Goal: Transaction & Acquisition: Book appointment/travel/reservation

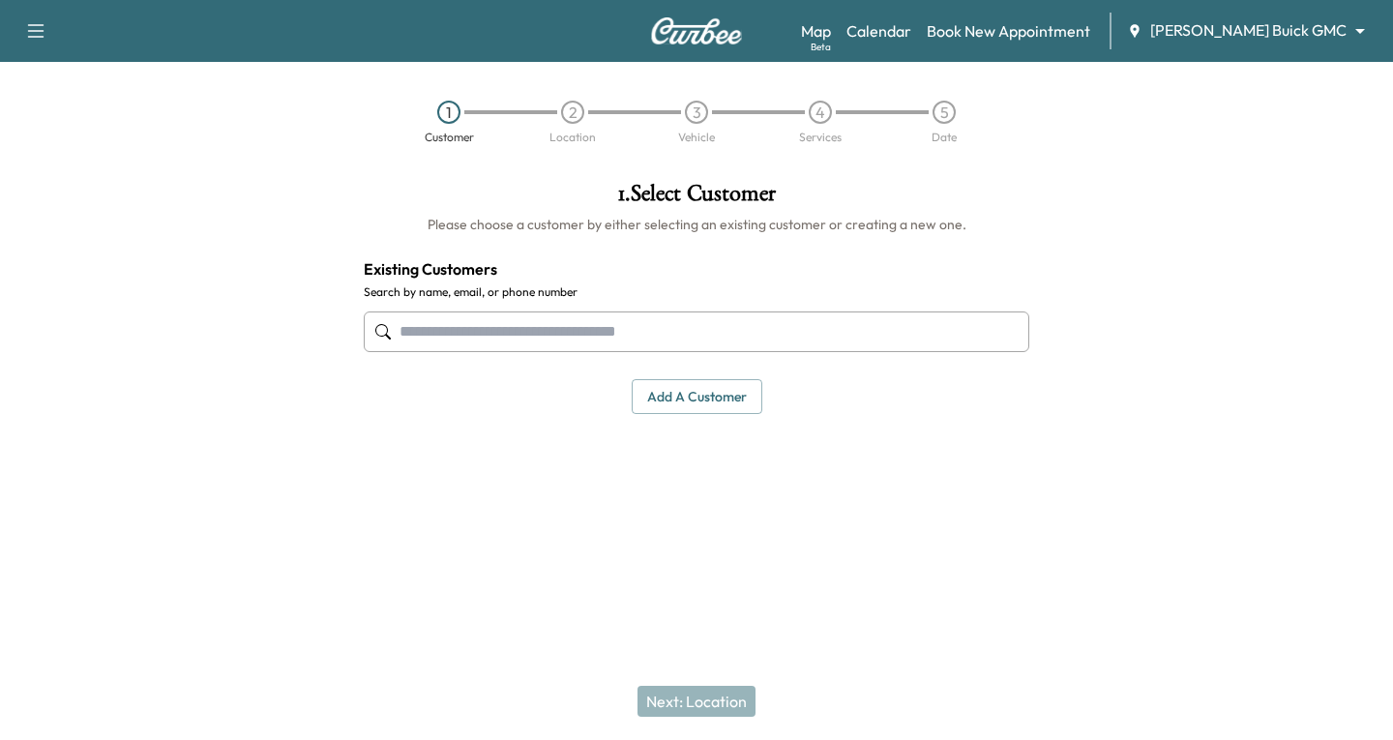
click at [404, 327] on input "text" at bounding box center [696, 331] width 665 height 41
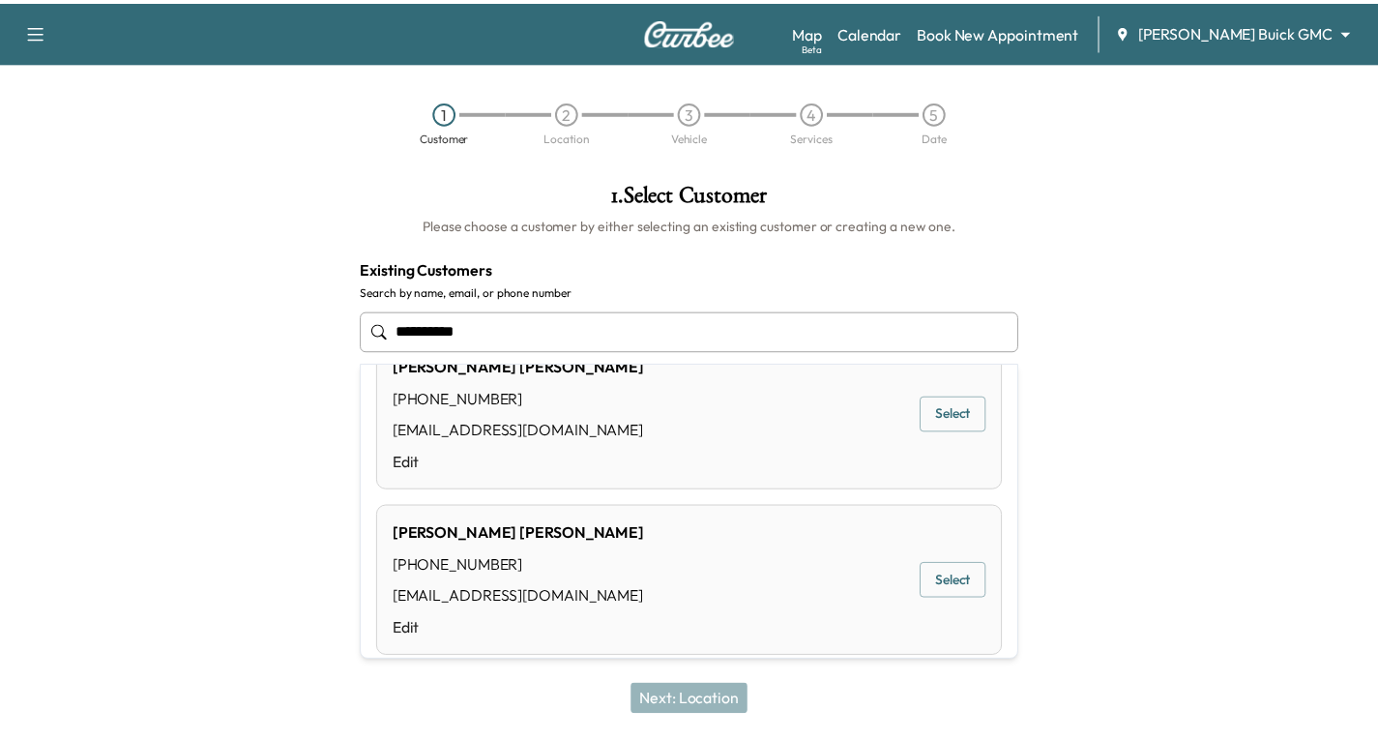
scroll to position [97, 0]
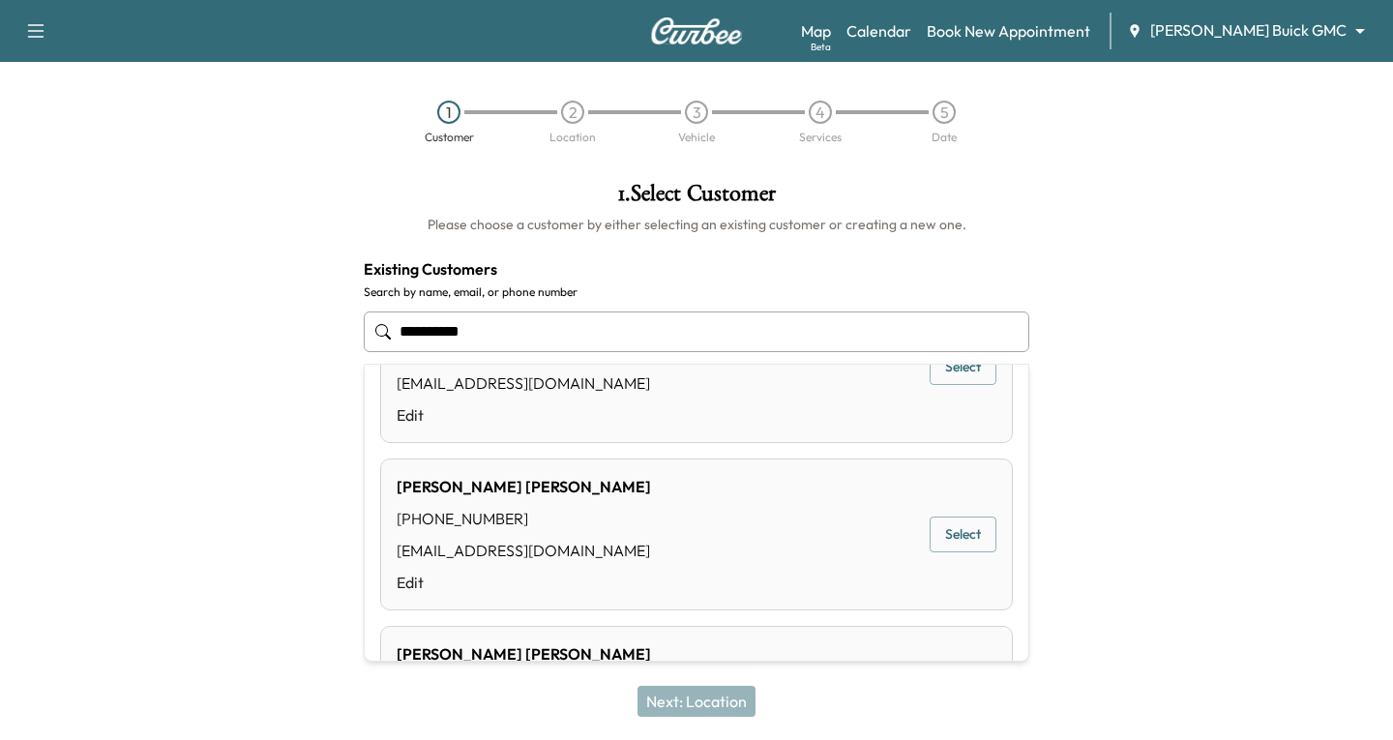
click at [941, 539] on button "Select" at bounding box center [962, 534] width 67 height 36
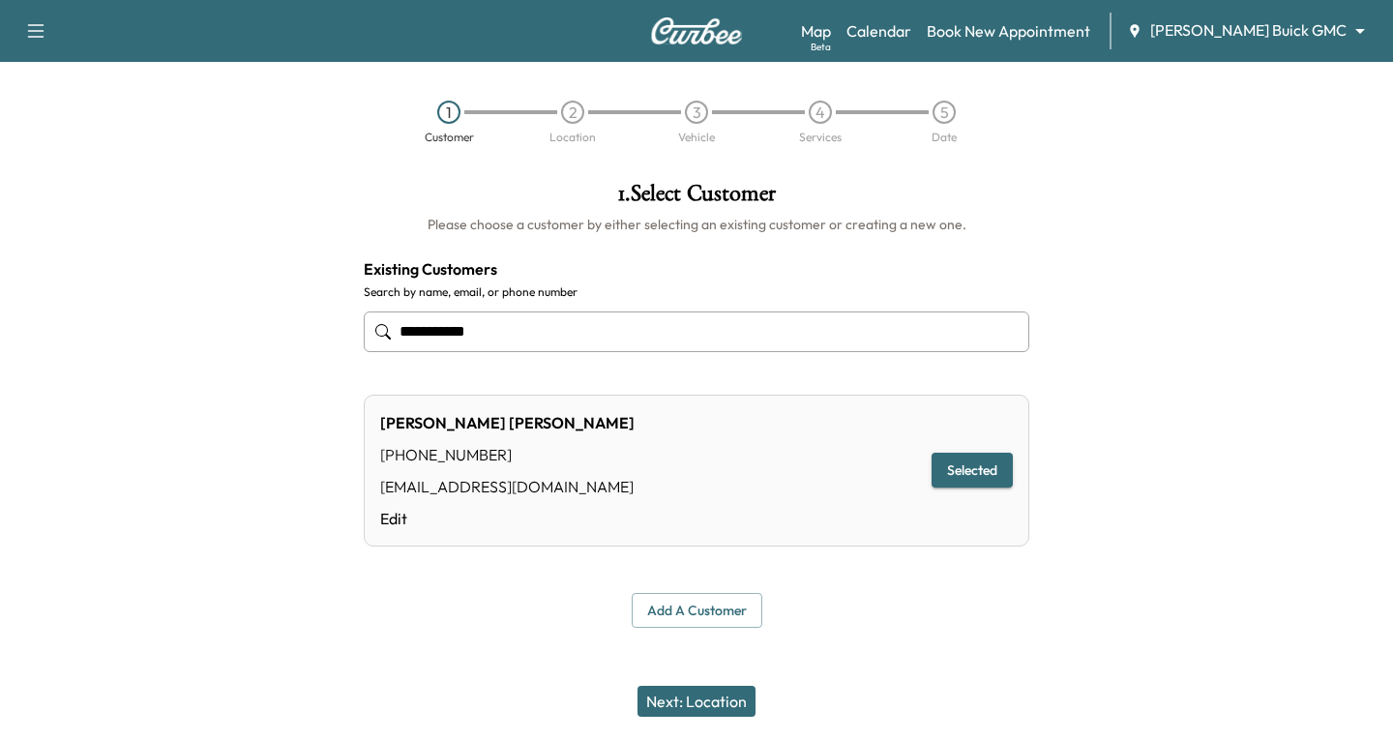
type input "**********"
click at [684, 706] on button "Next: Location" at bounding box center [696, 701] width 118 height 31
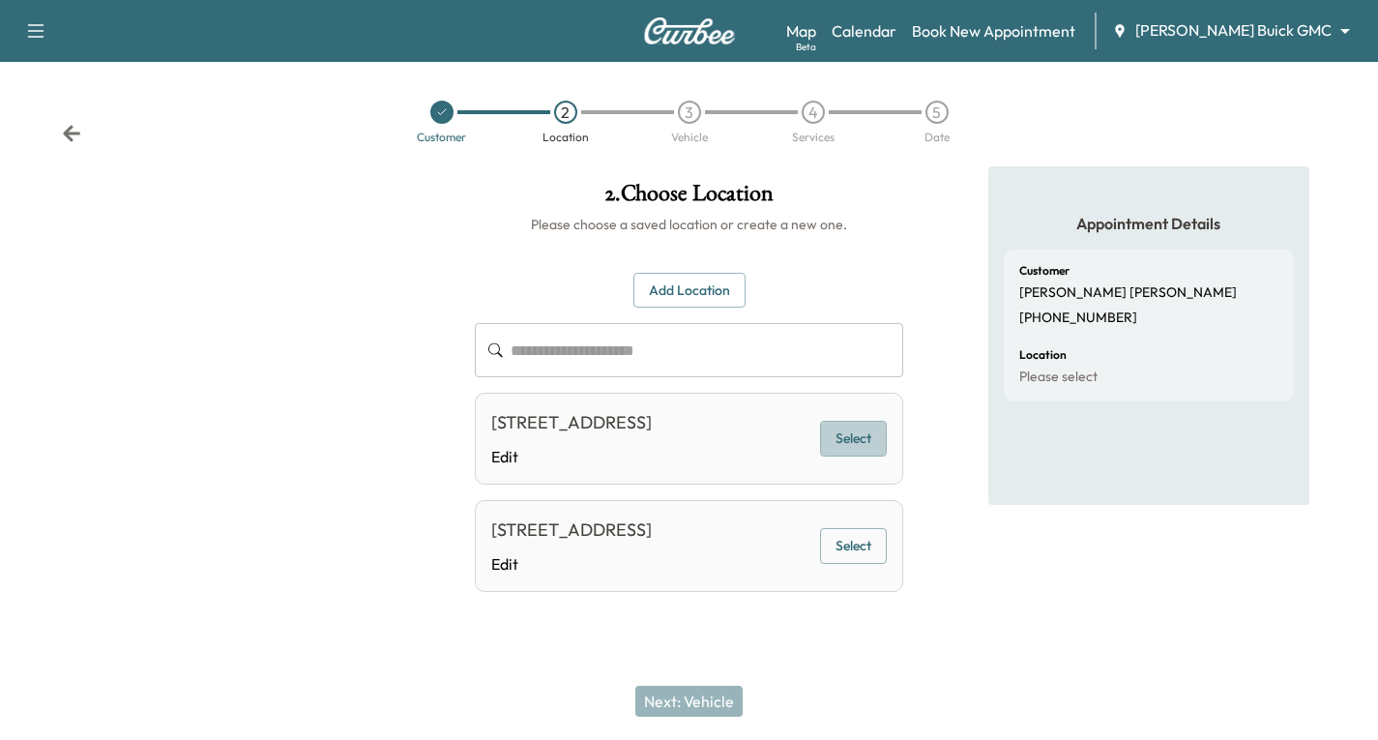
click at [849, 447] on button "Select" at bounding box center [853, 439] width 67 height 36
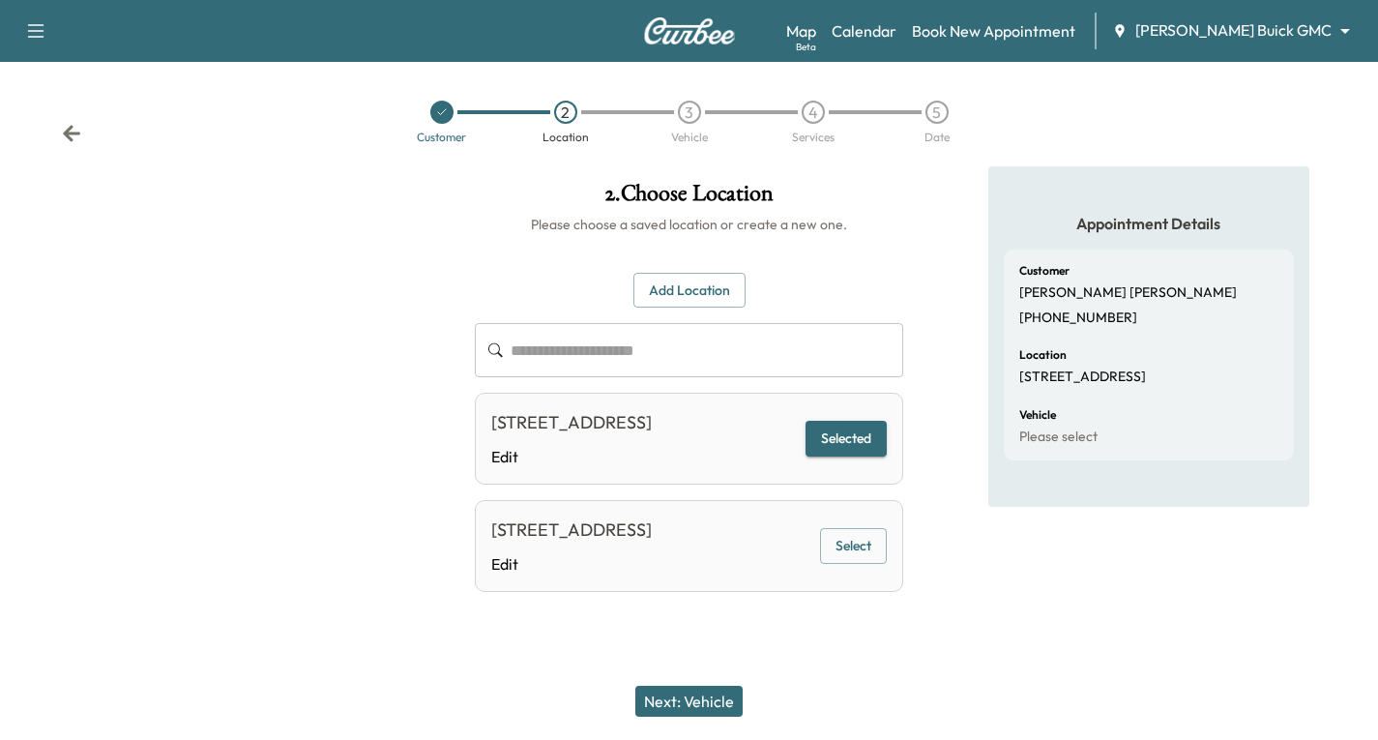
click at [677, 698] on button "Next: Vehicle" at bounding box center [688, 701] width 107 height 31
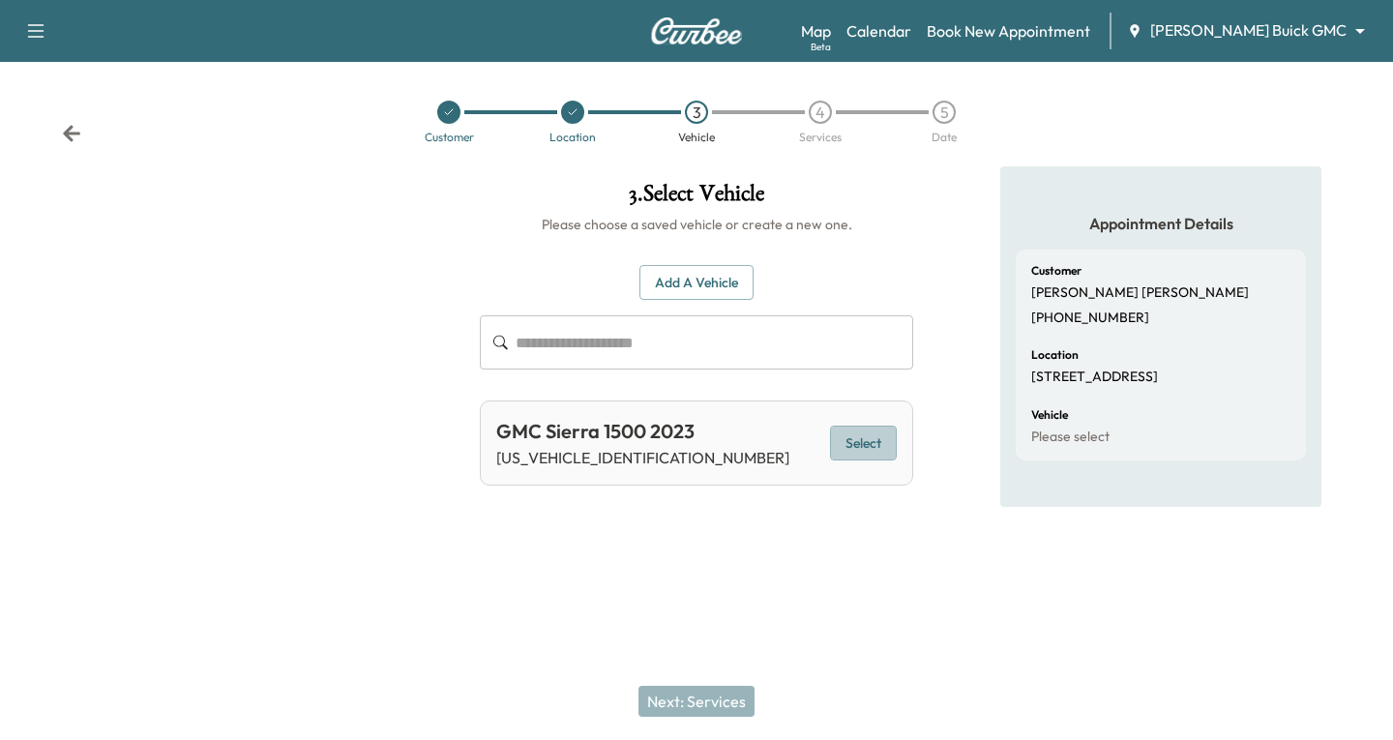
click at [850, 449] on button "Select" at bounding box center [863, 444] width 67 height 36
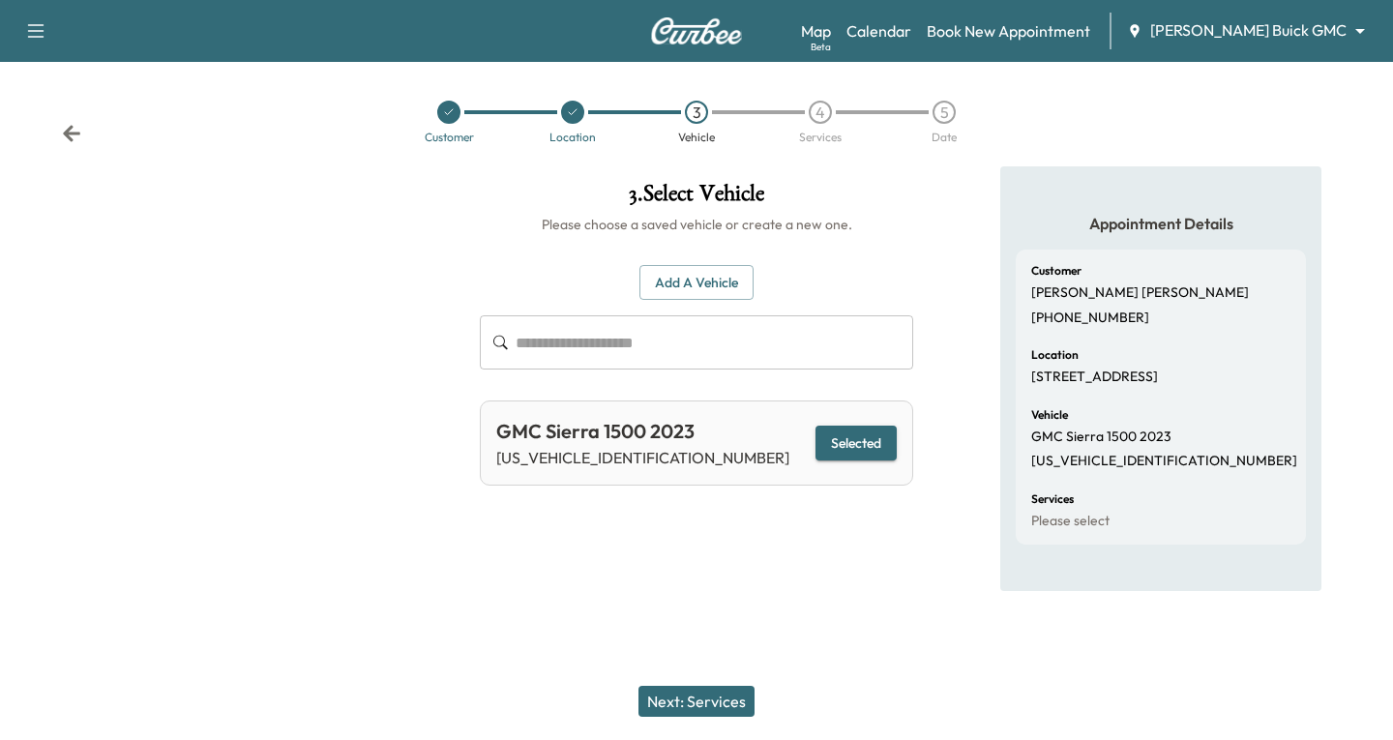
click at [692, 706] on button "Next: Services" at bounding box center [696, 701] width 116 height 31
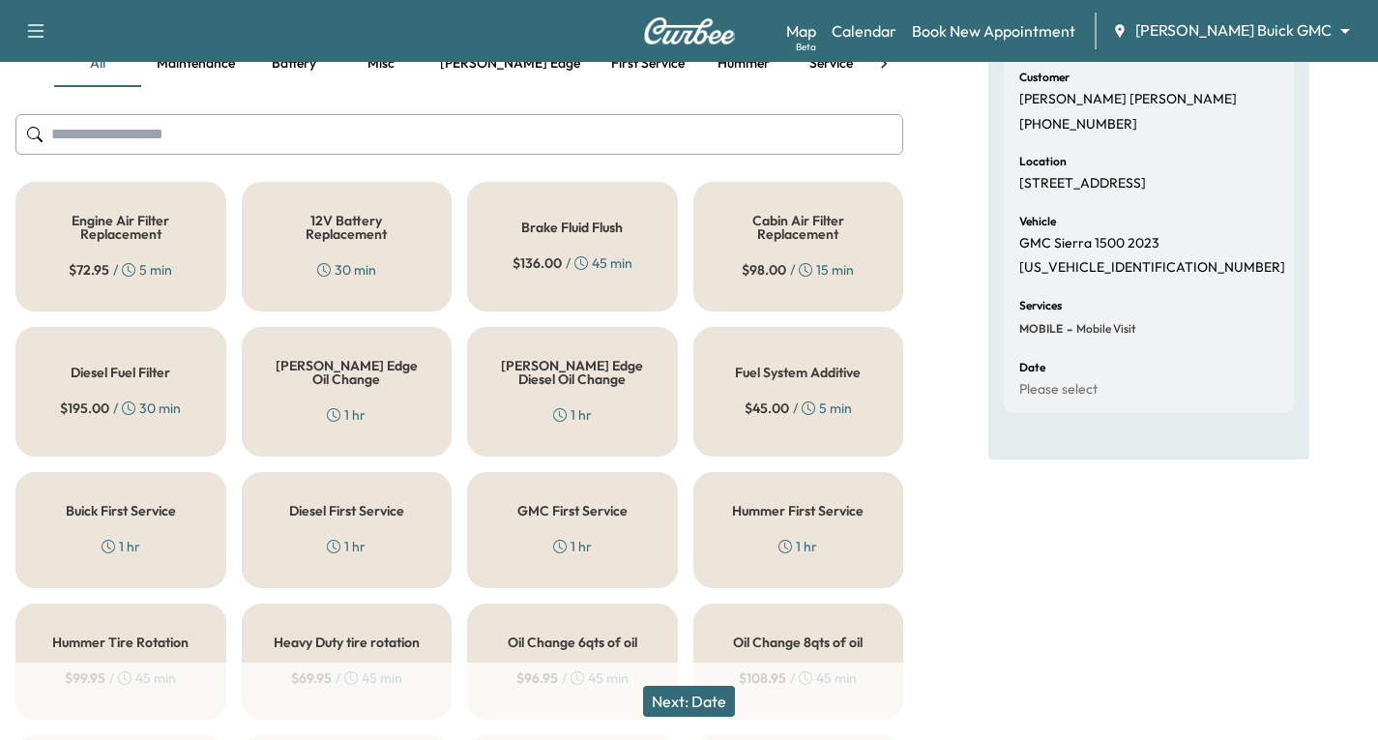
scroll to position [290, 0]
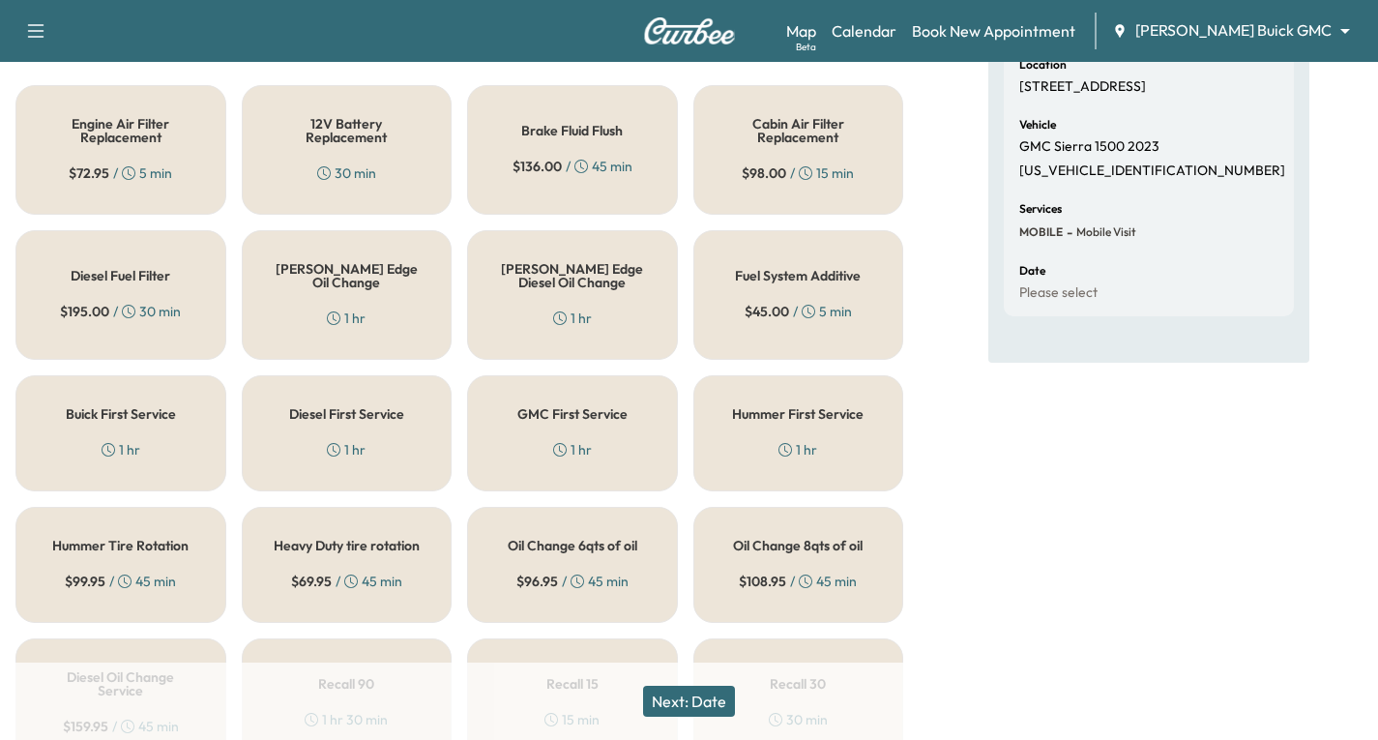
click at [328, 279] on h5 "[PERSON_NAME] Edge Oil Change" at bounding box center [347, 275] width 147 height 27
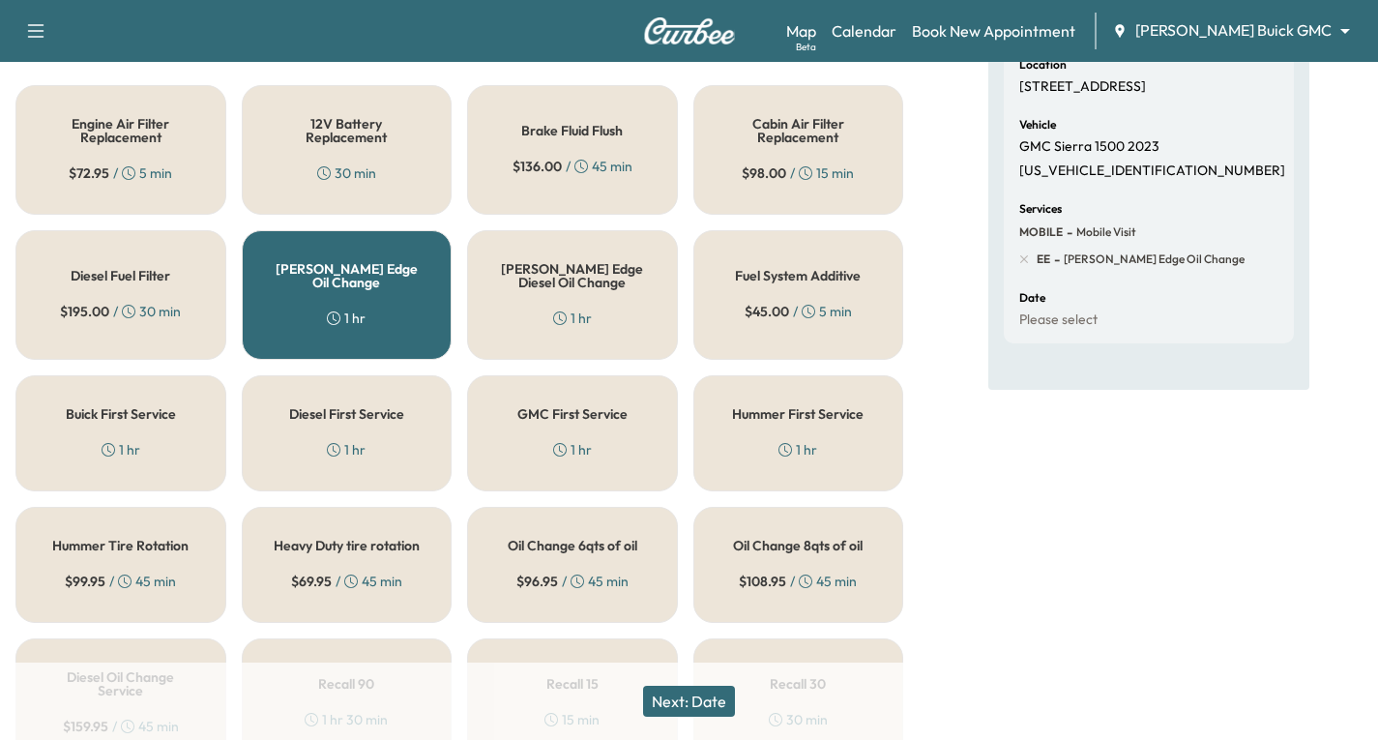
click at [722, 701] on button "Next: Date" at bounding box center [689, 701] width 92 height 31
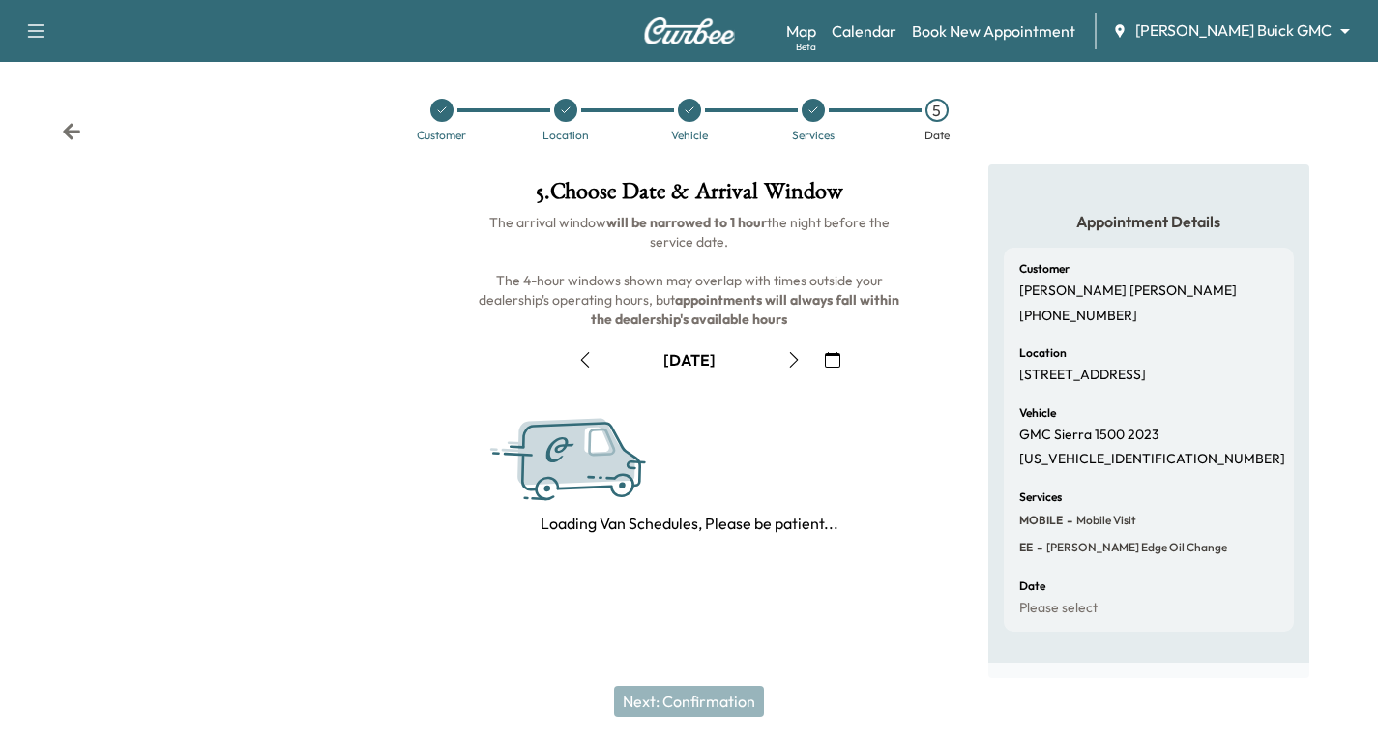
scroll to position [228, 0]
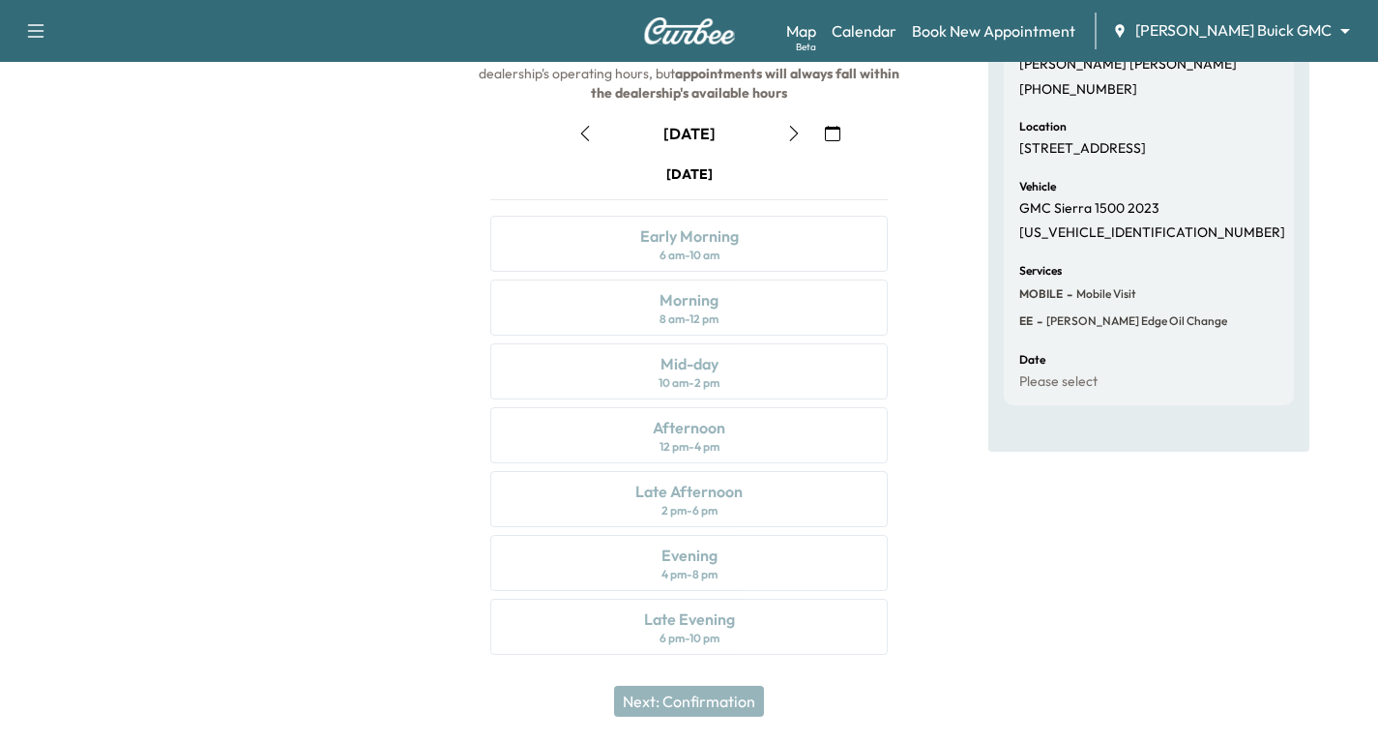
click at [790, 134] on icon "button" at bounding box center [793, 133] width 15 height 15
click at [792, 131] on icon "button" at bounding box center [793, 133] width 15 height 15
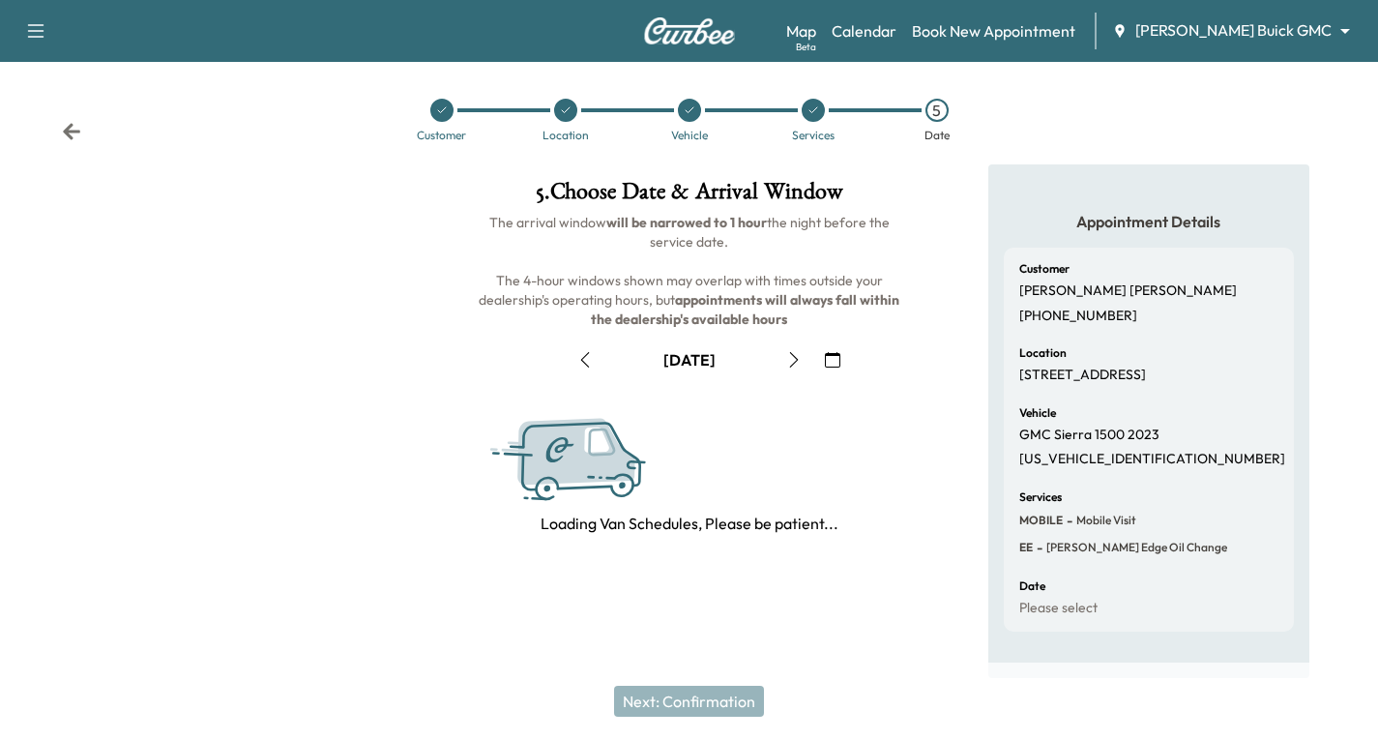
click at [792, 352] on icon "button" at bounding box center [793, 359] width 15 height 15
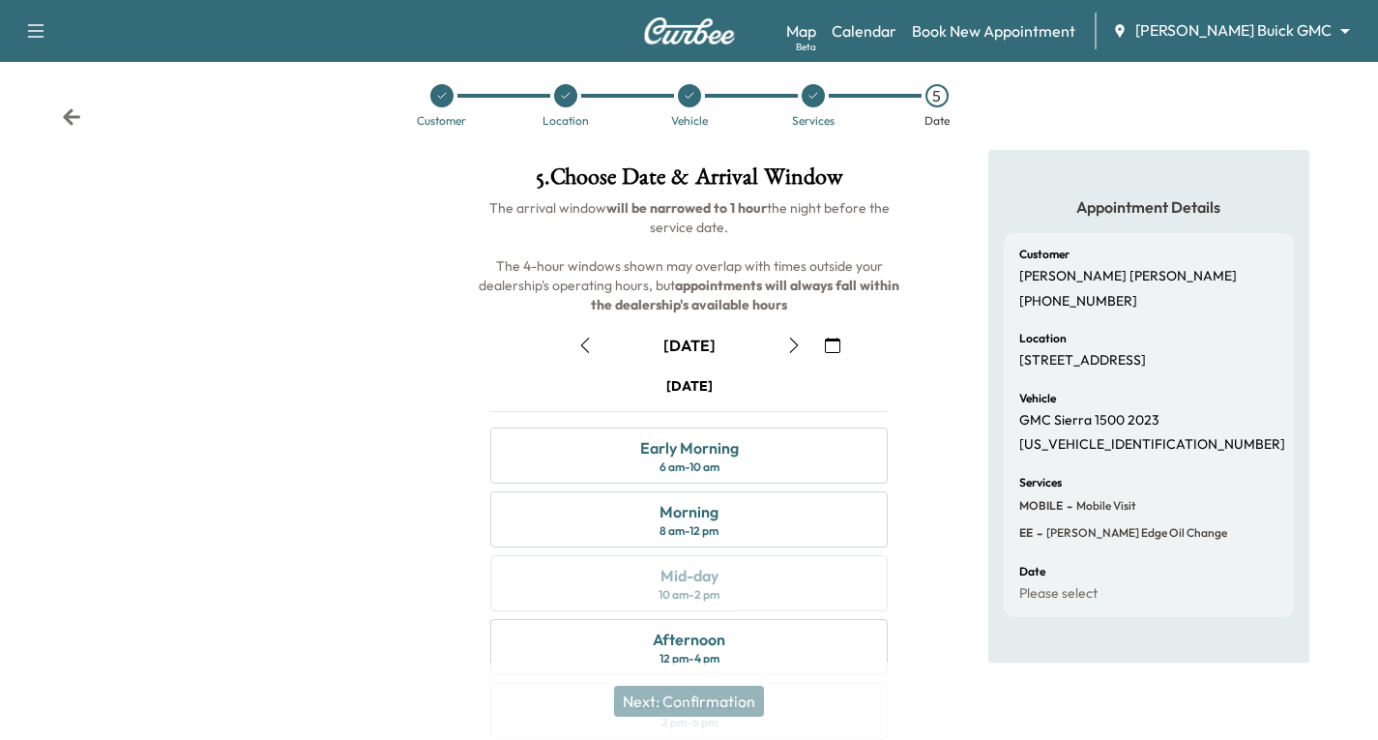
scroll to position [0, 0]
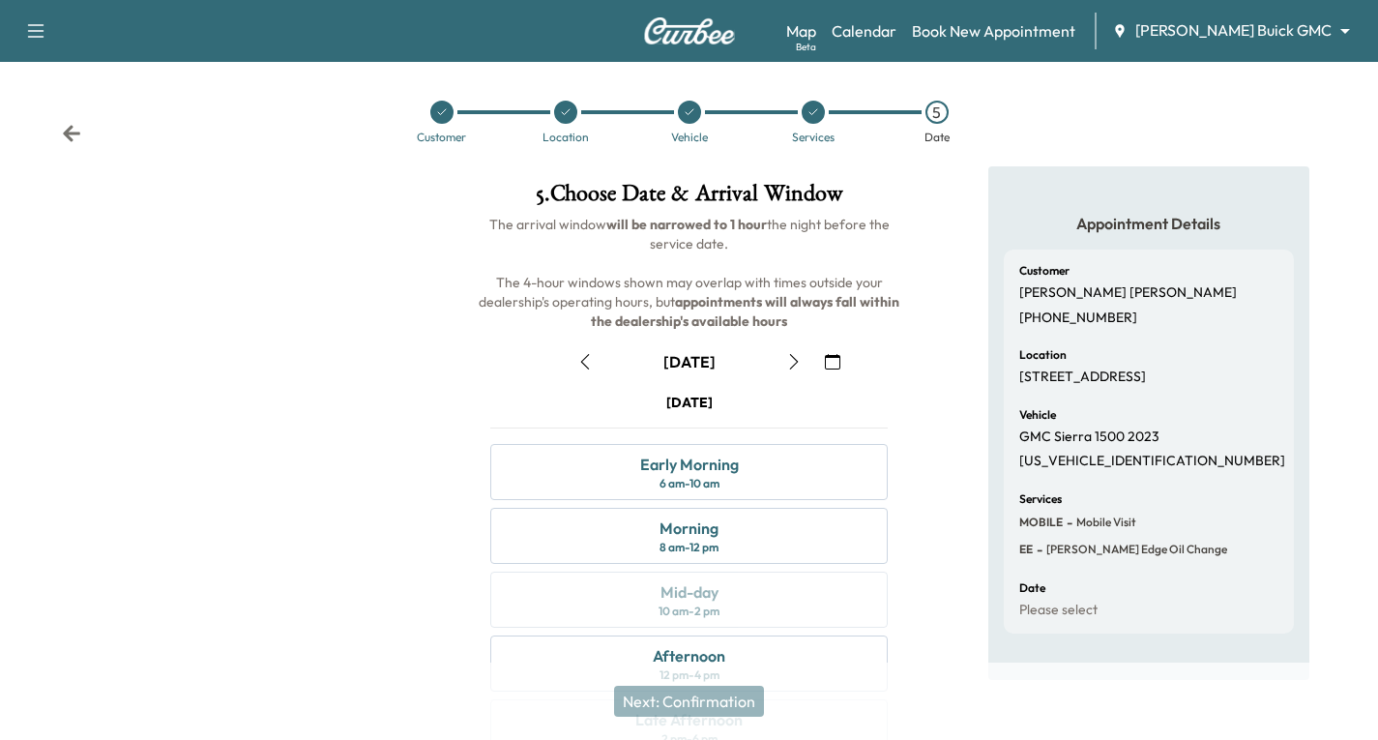
click at [66, 135] on icon at bounding box center [71, 133] width 17 height 16
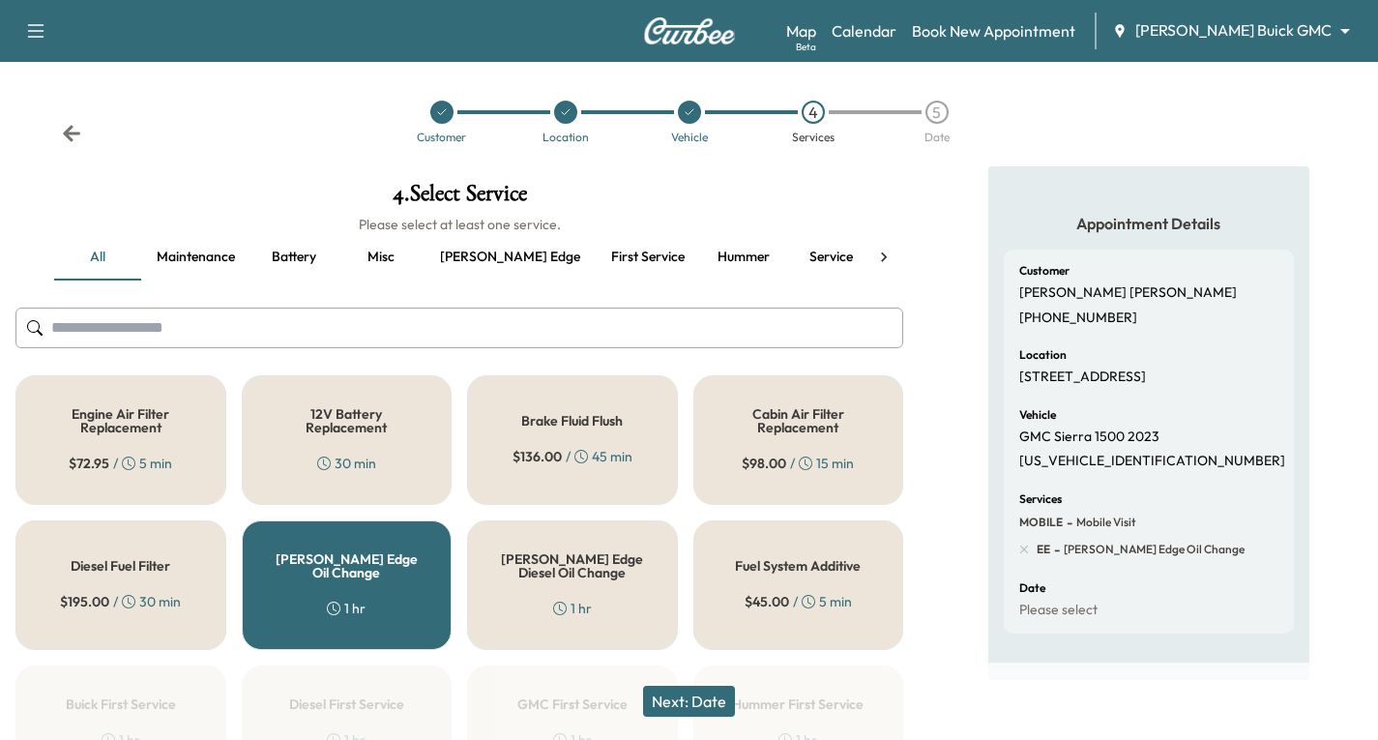
click at [66, 135] on icon at bounding box center [71, 133] width 17 height 16
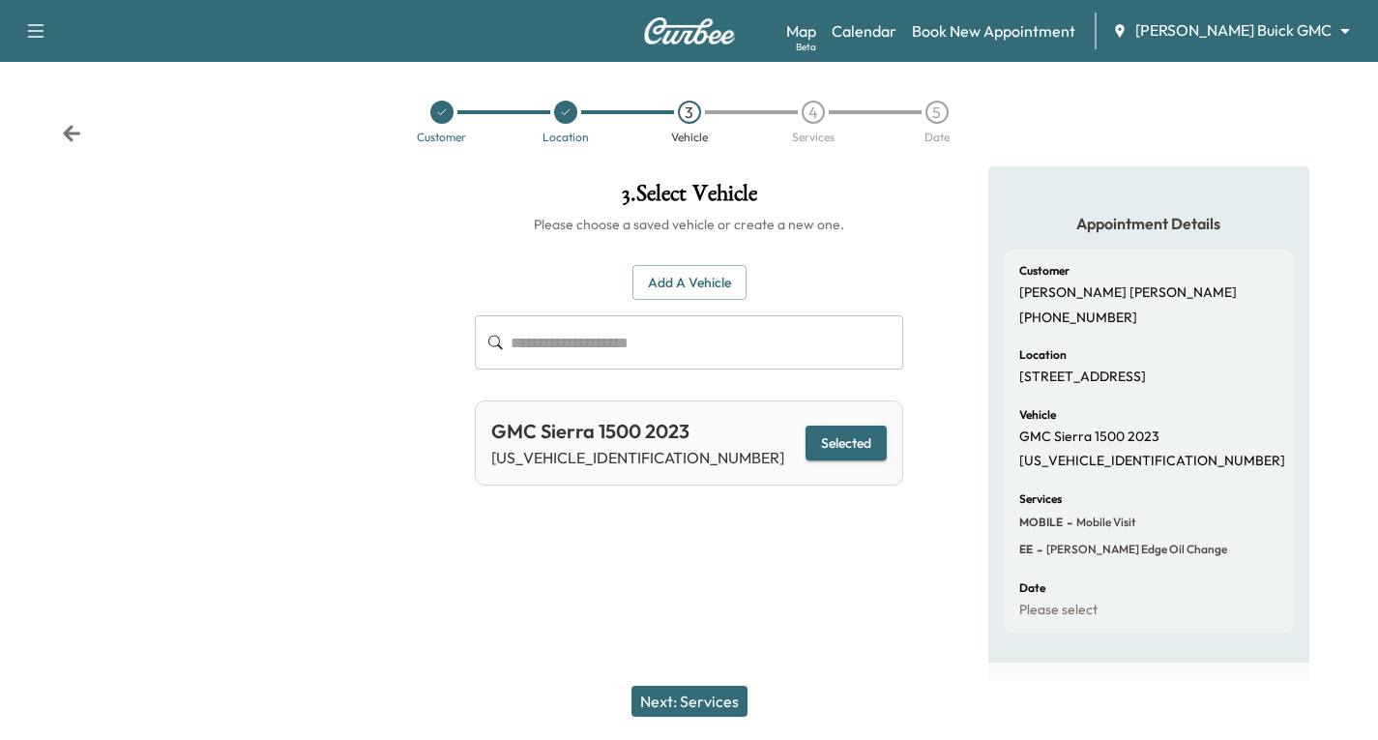
click at [66, 135] on icon at bounding box center [71, 133] width 17 height 16
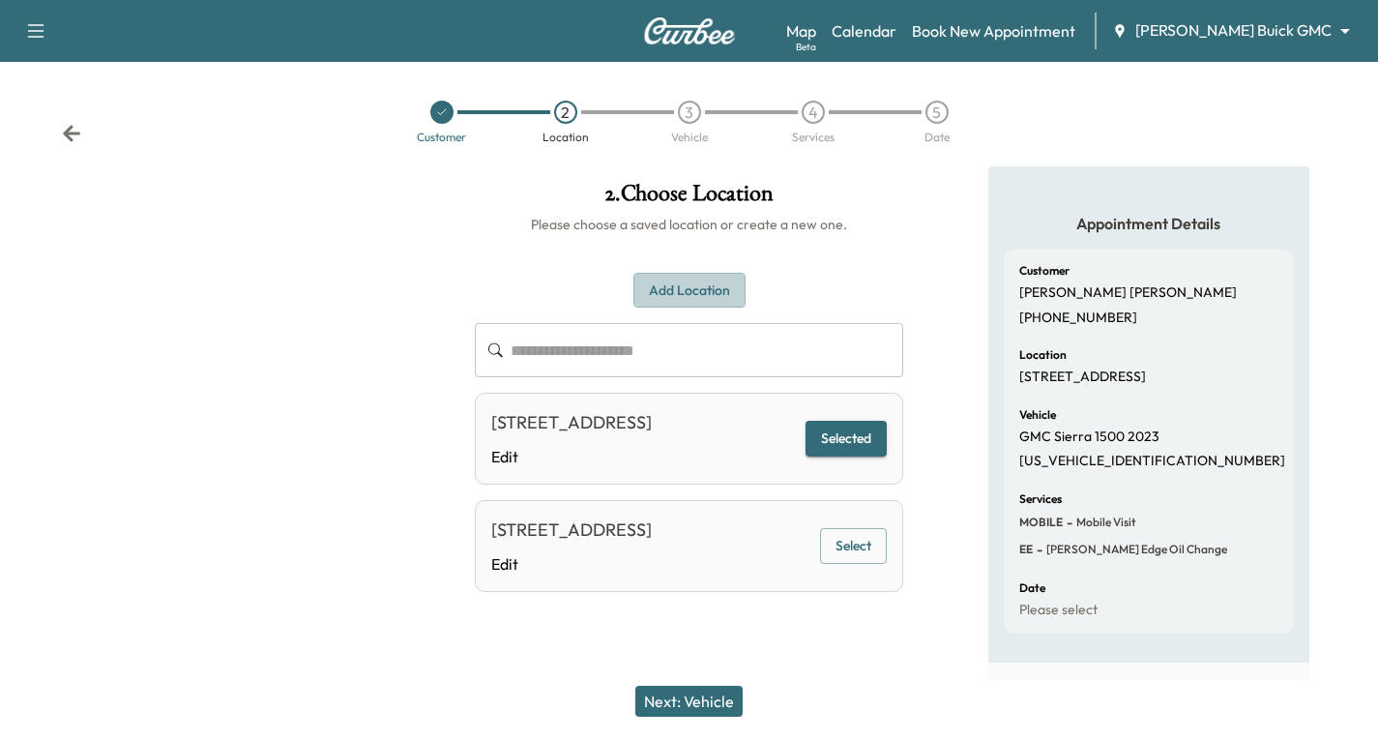
click at [655, 283] on button "Add Location" at bounding box center [689, 291] width 112 height 36
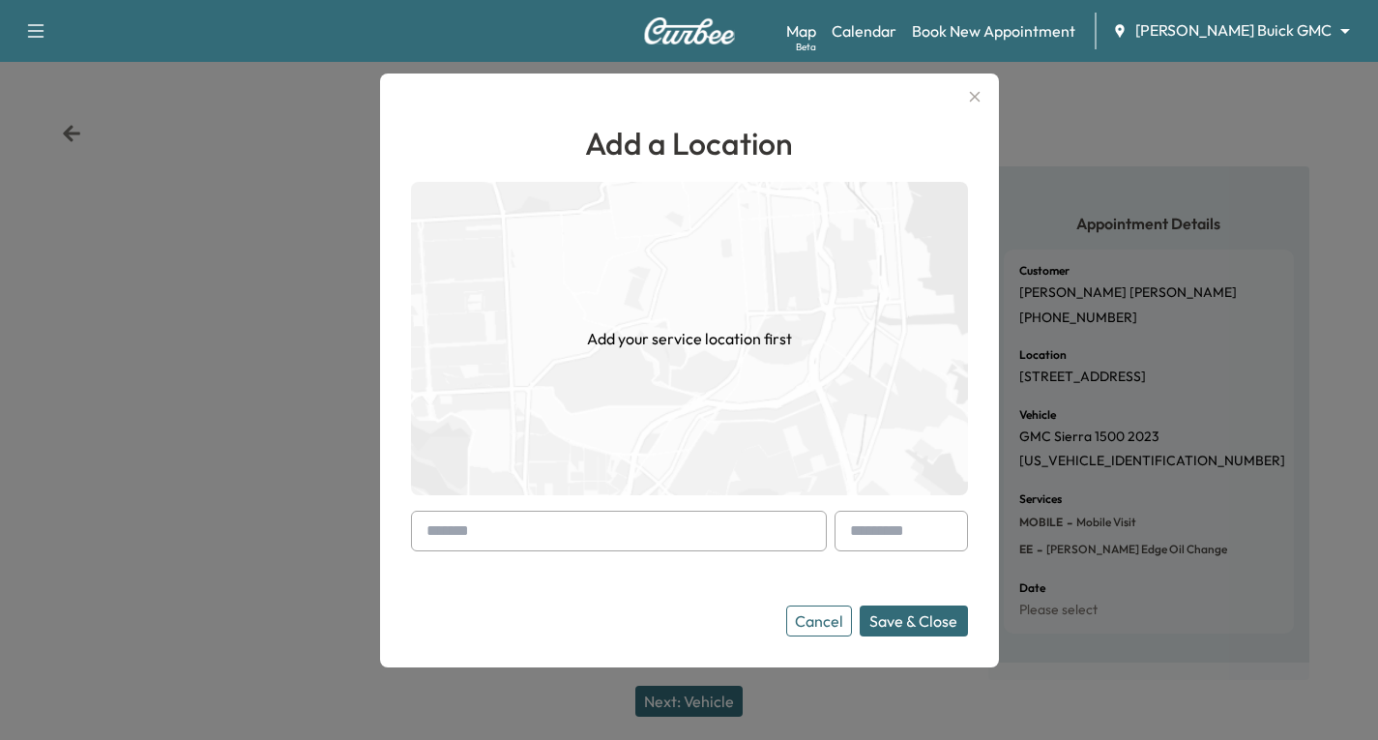
click at [430, 527] on div at bounding box center [430, 530] width 23 height 23
drag, startPoint x: 447, startPoint y: 524, endPoint x: 433, endPoint y: 532, distance: 15.6
click at [442, 528] on div at bounding box center [430, 530] width 23 height 23
click at [428, 533] on div at bounding box center [430, 530] width 23 height 23
click at [422, 533] on div at bounding box center [619, 531] width 416 height 41
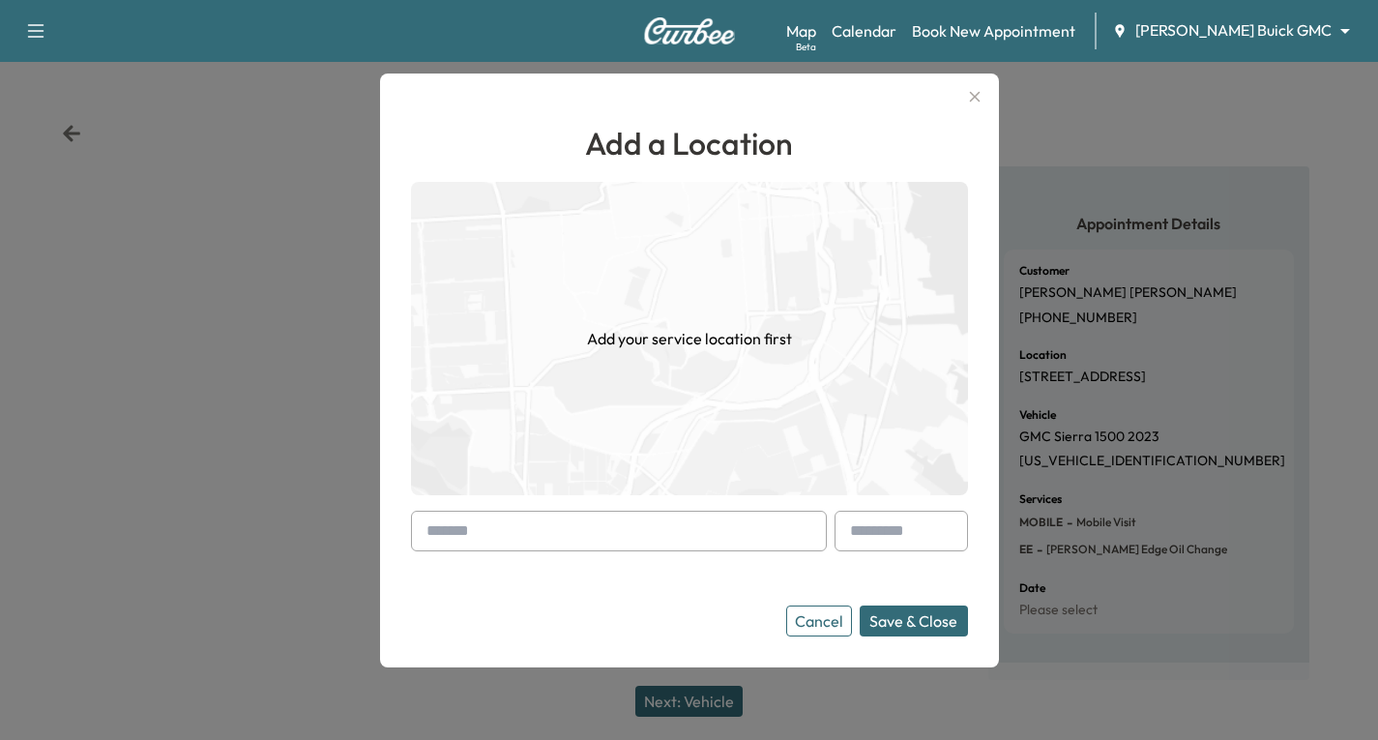
click at [422, 529] on input "text" at bounding box center [619, 531] width 416 height 41
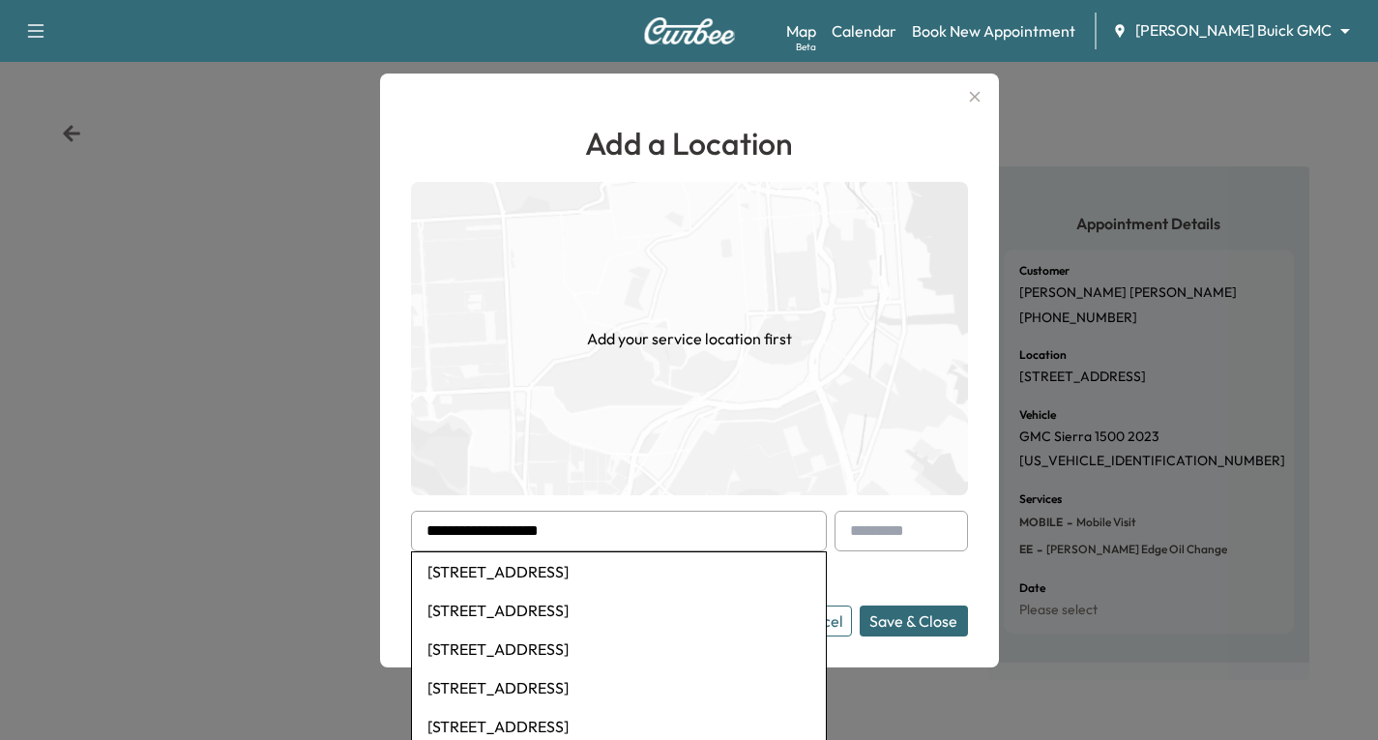
click at [596, 572] on li "[STREET_ADDRESS]" at bounding box center [619, 571] width 414 height 39
type input "**********"
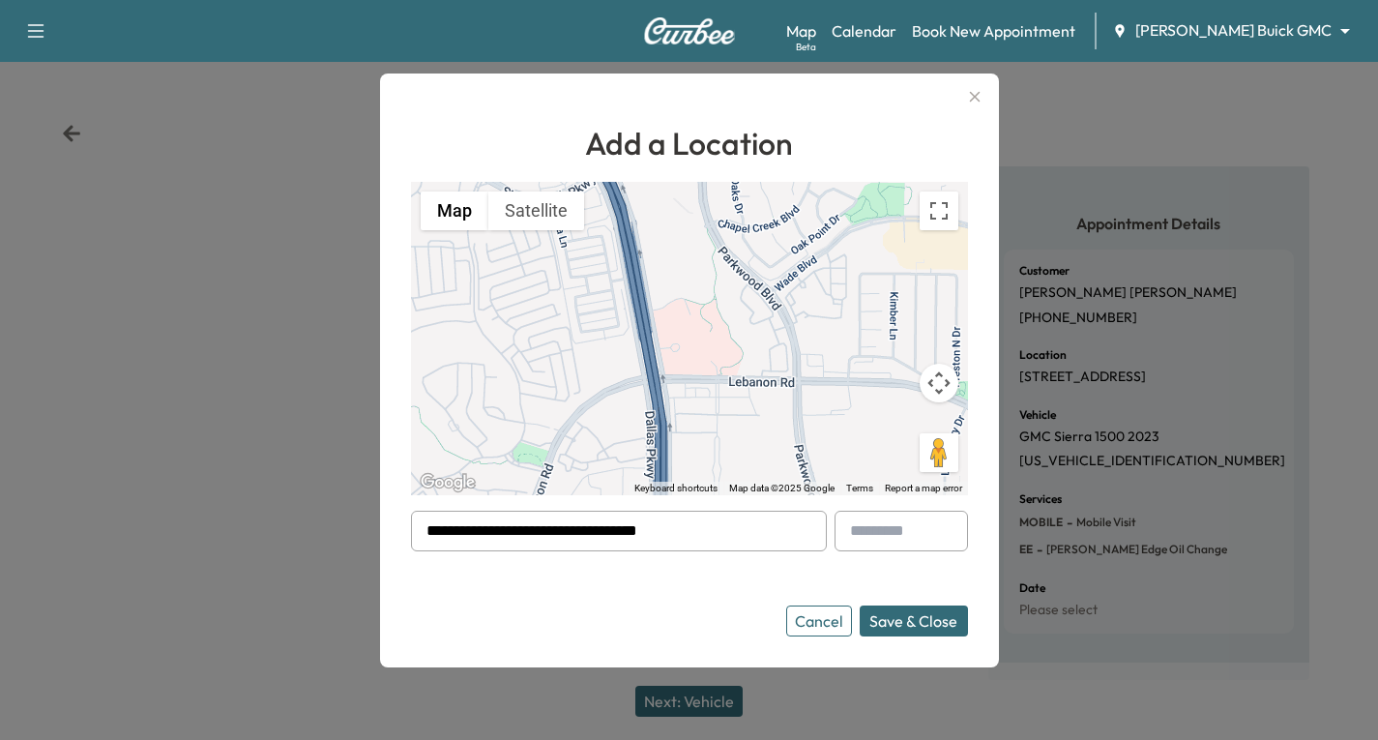
click at [946, 622] on button "Save & Close" at bounding box center [914, 620] width 108 height 31
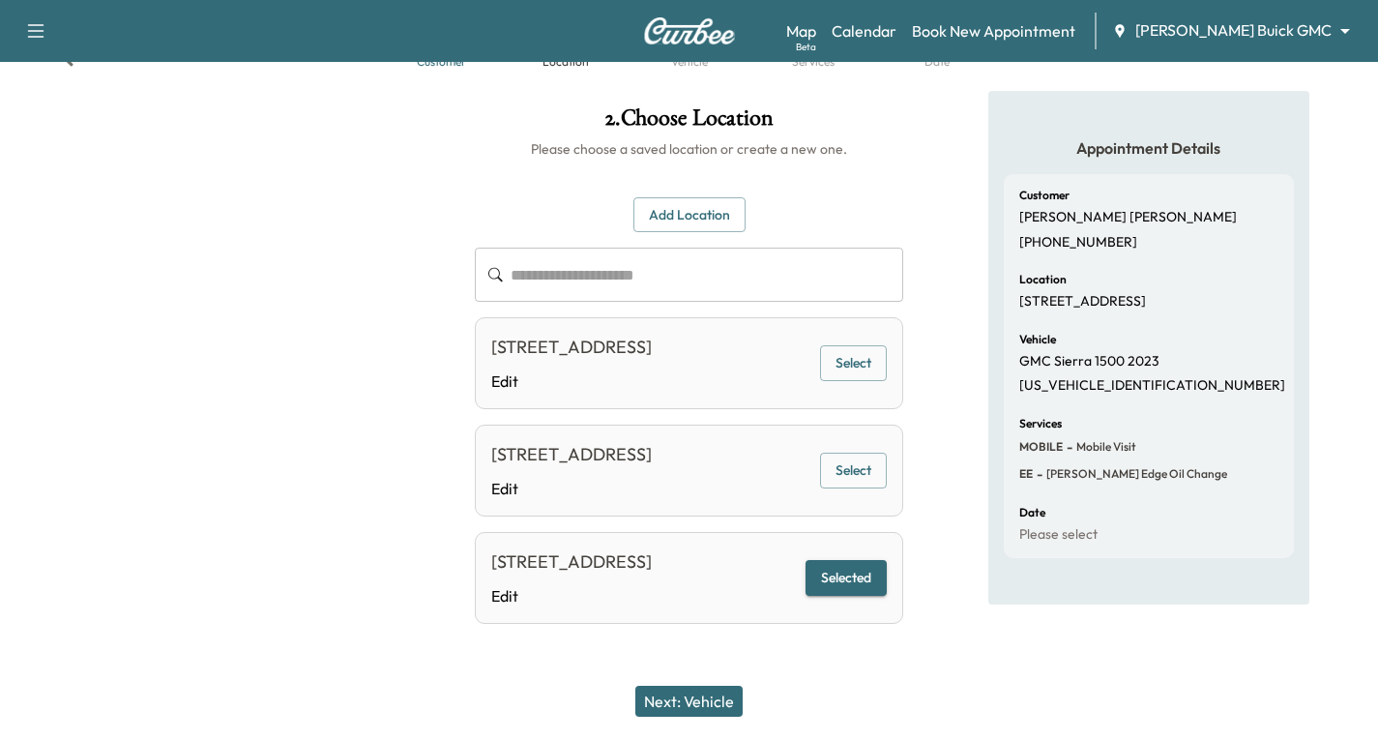
scroll to position [157, 0]
click at [847, 560] on button "Selected" at bounding box center [846, 578] width 81 height 36
click at [706, 696] on button "Next: Vehicle" at bounding box center [688, 701] width 107 height 31
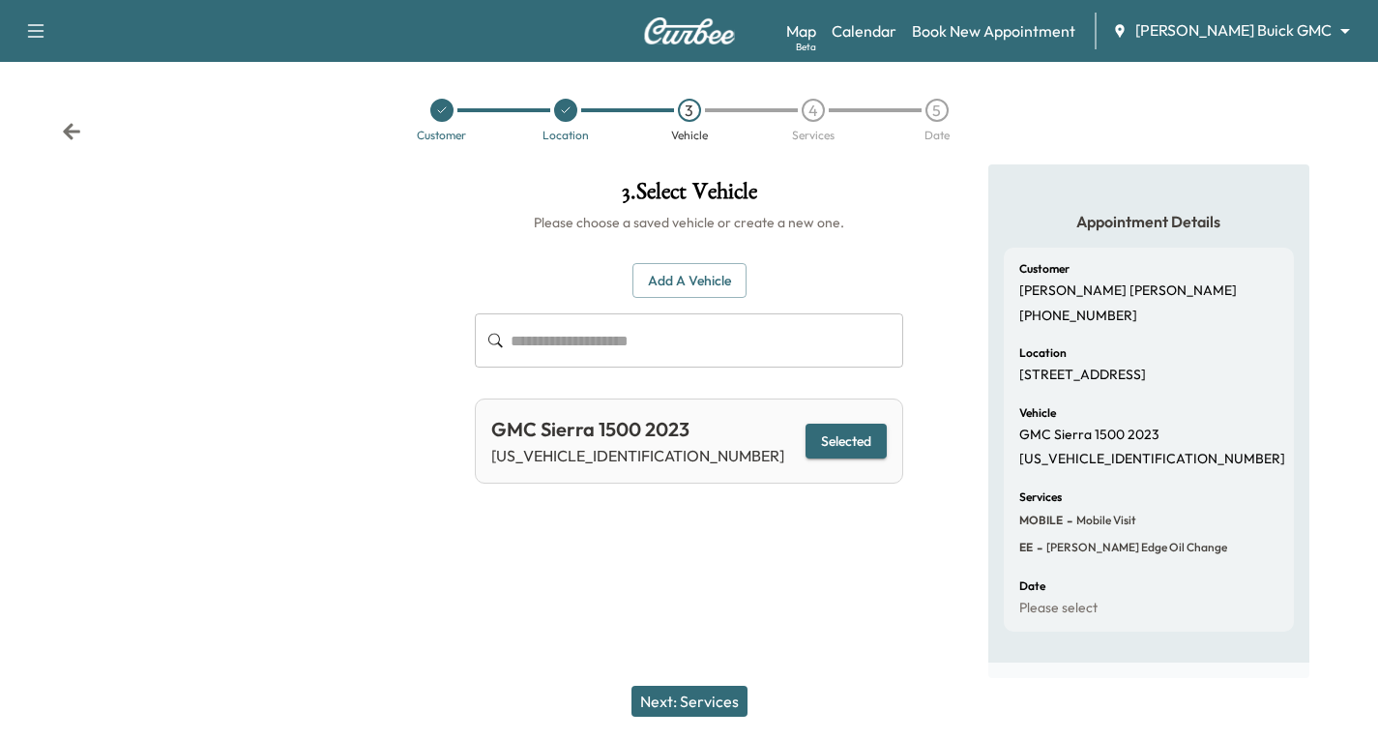
click at [835, 437] on button "Selected" at bounding box center [846, 442] width 81 height 36
click at [690, 704] on button "Next: Services" at bounding box center [690, 701] width 116 height 31
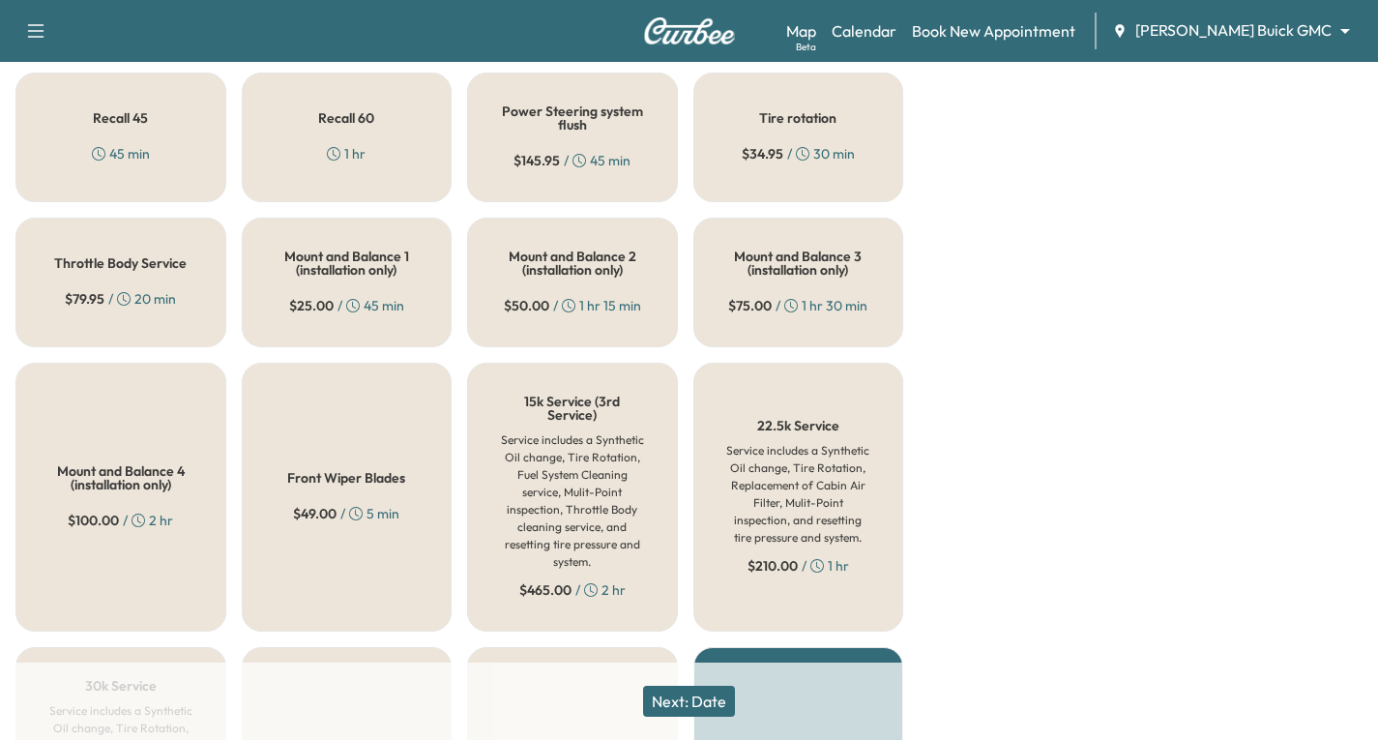
scroll to position [1066, 0]
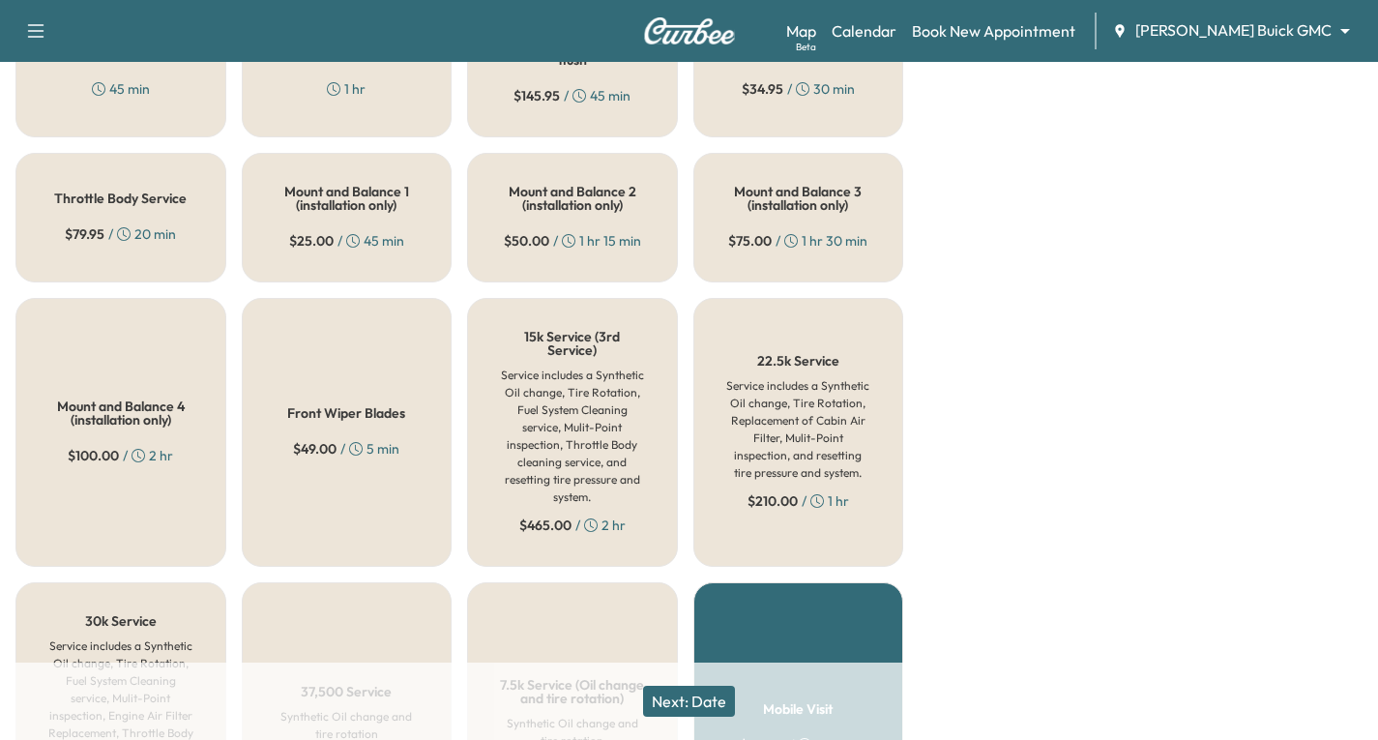
click at [708, 699] on button "Next: Date" at bounding box center [689, 701] width 92 height 31
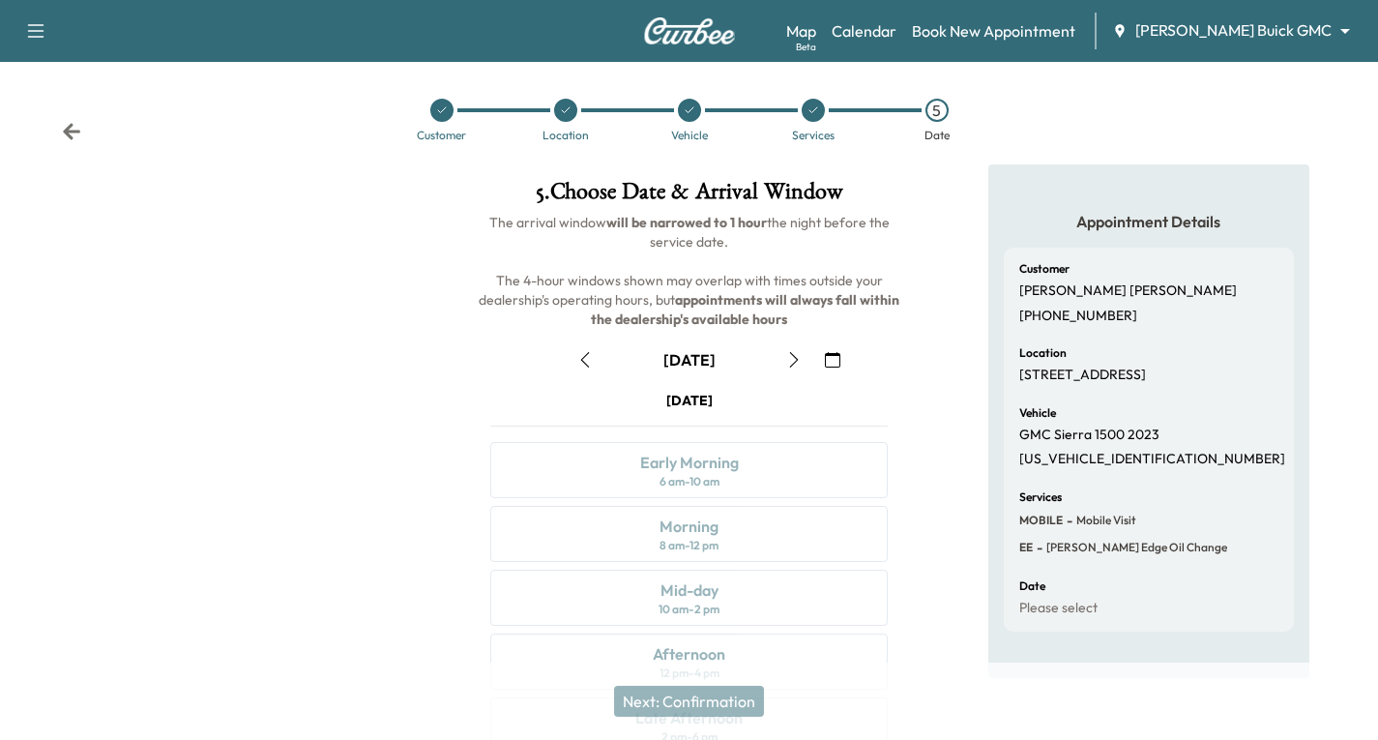
scroll to position [228, 0]
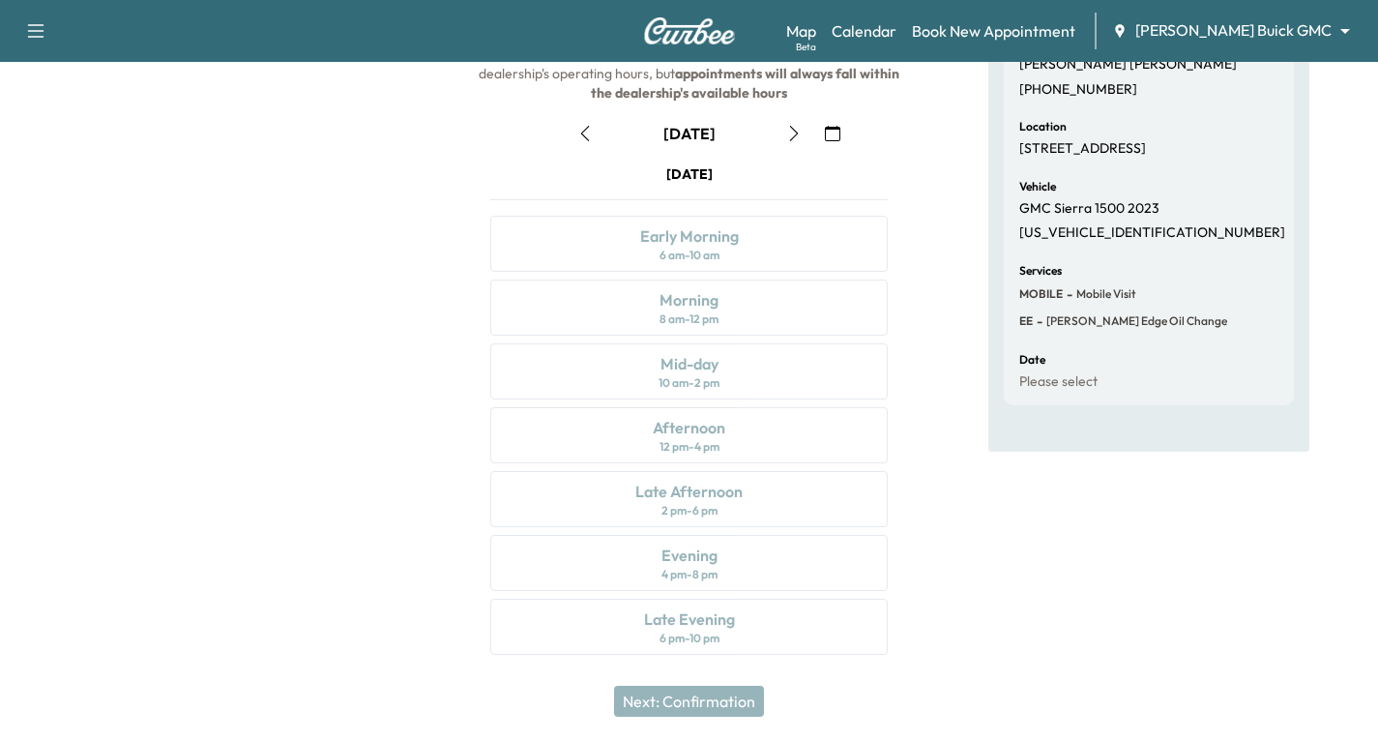
click at [832, 135] on icon "button" at bounding box center [832, 133] width 15 height 15
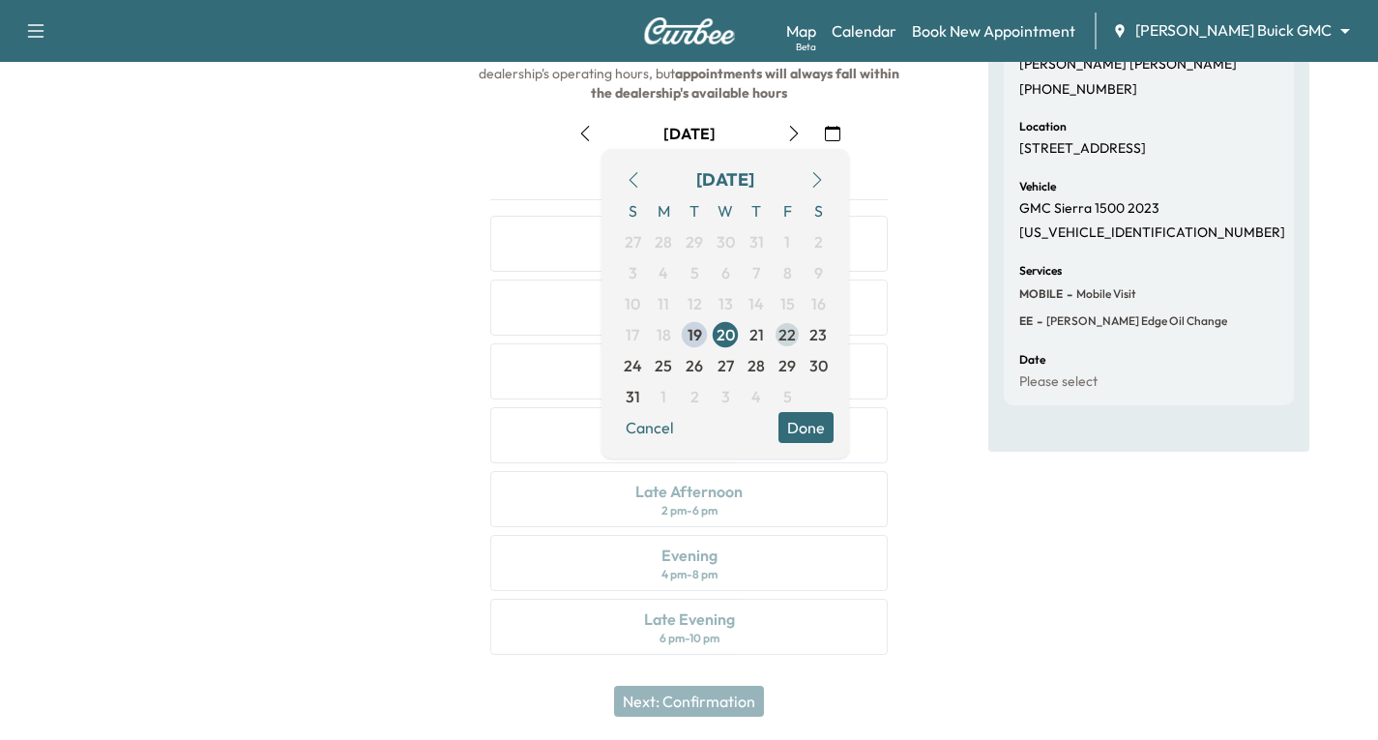
click at [781, 336] on span "22" at bounding box center [787, 334] width 17 height 23
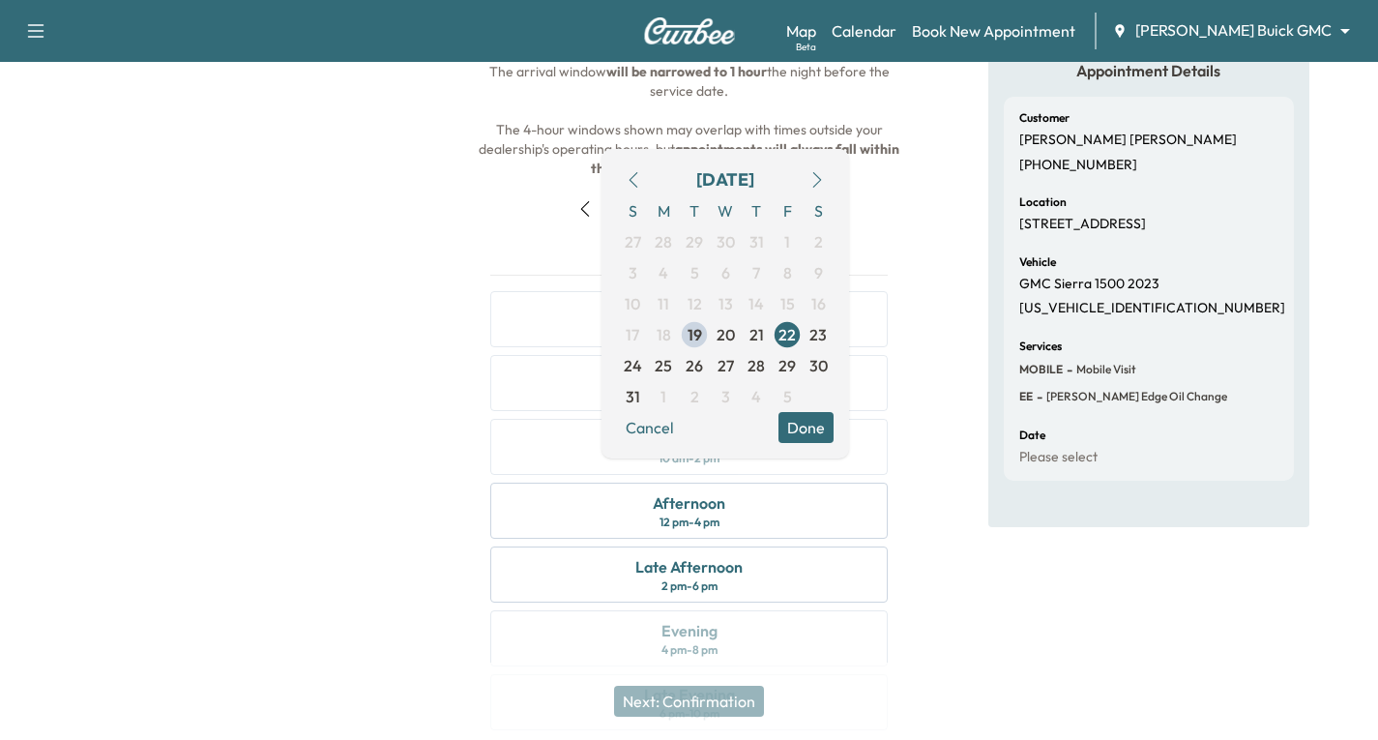
scroll to position [0, 0]
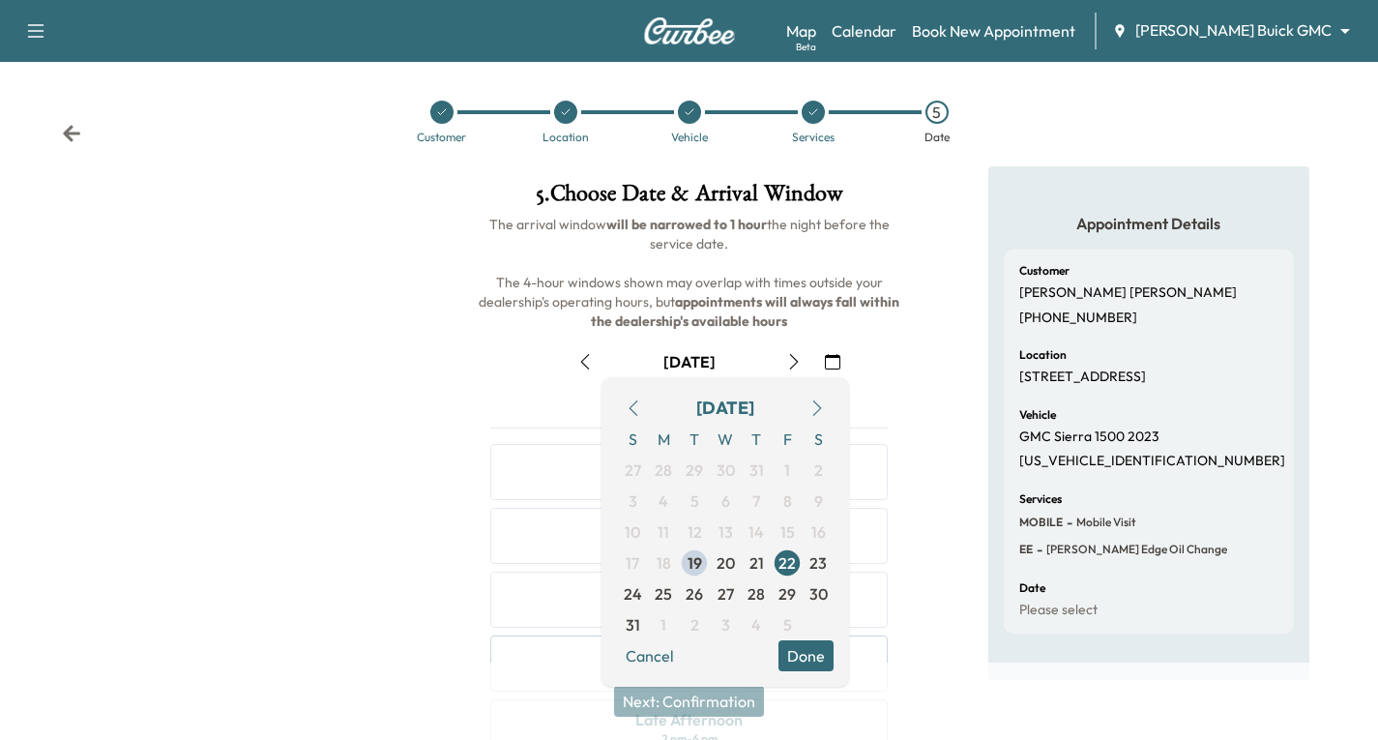
click at [69, 127] on icon at bounding box center [71, 133] width 19 height 19
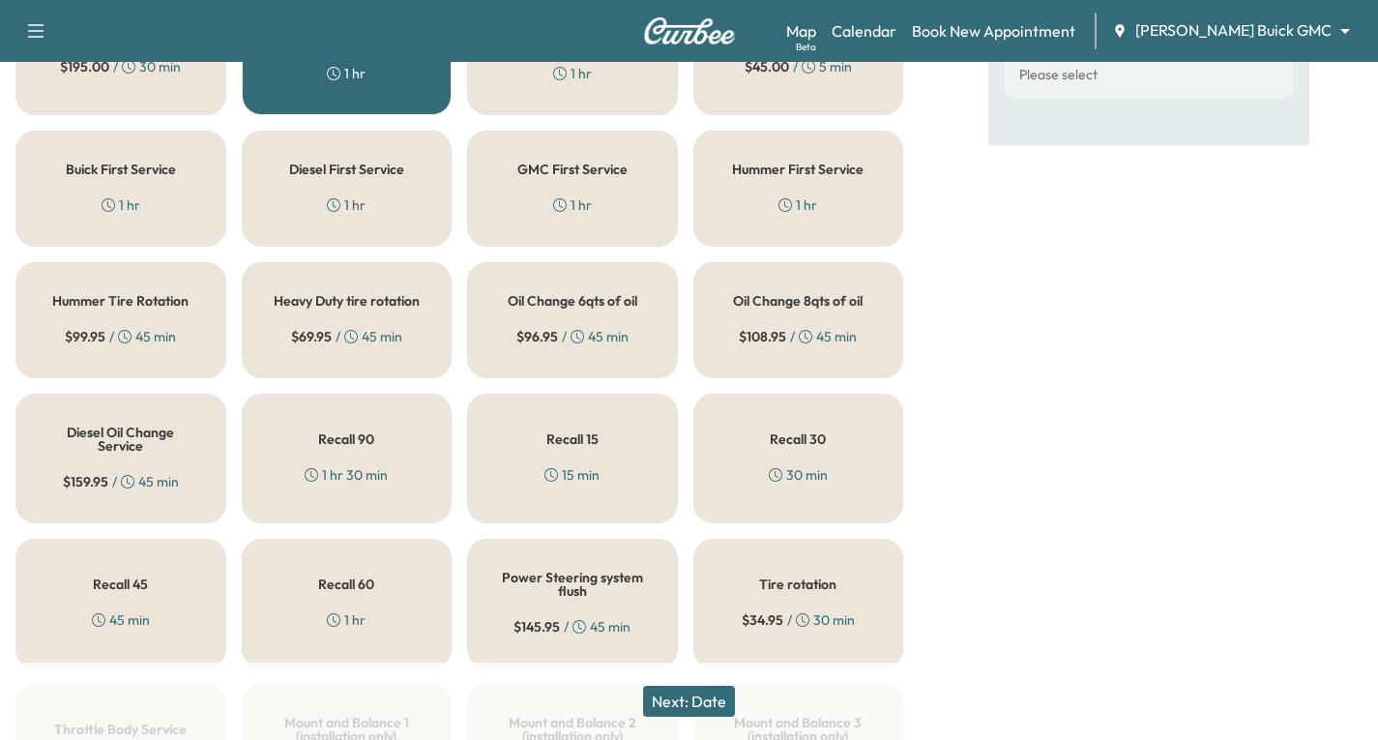
scroll to position [580, 0]
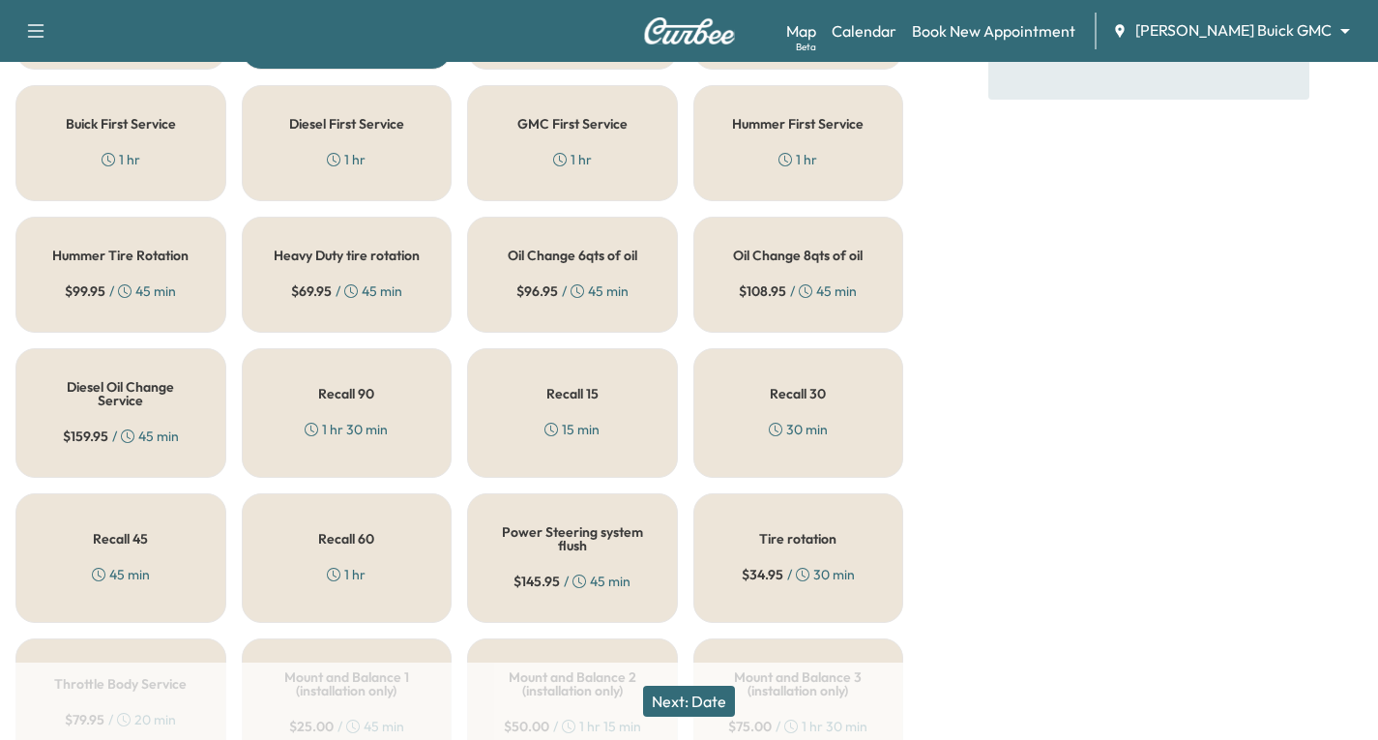
click at [790, 569] on div "Tire rotation $ 34.95 / 30 min" at bounding box center [798, 558] width 211 height 130
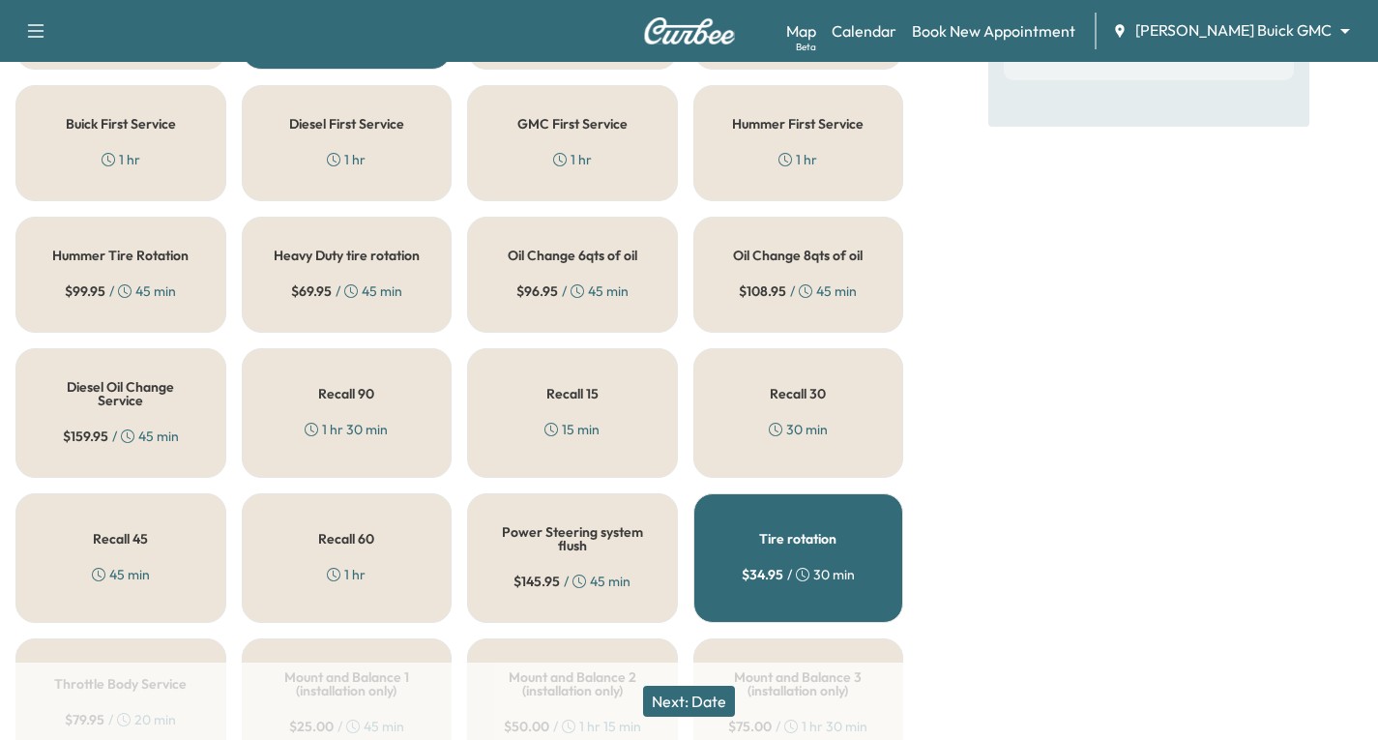
click at [703, 699] on button "Next: Date" at bounding box center [689, 701] width 92 height 31
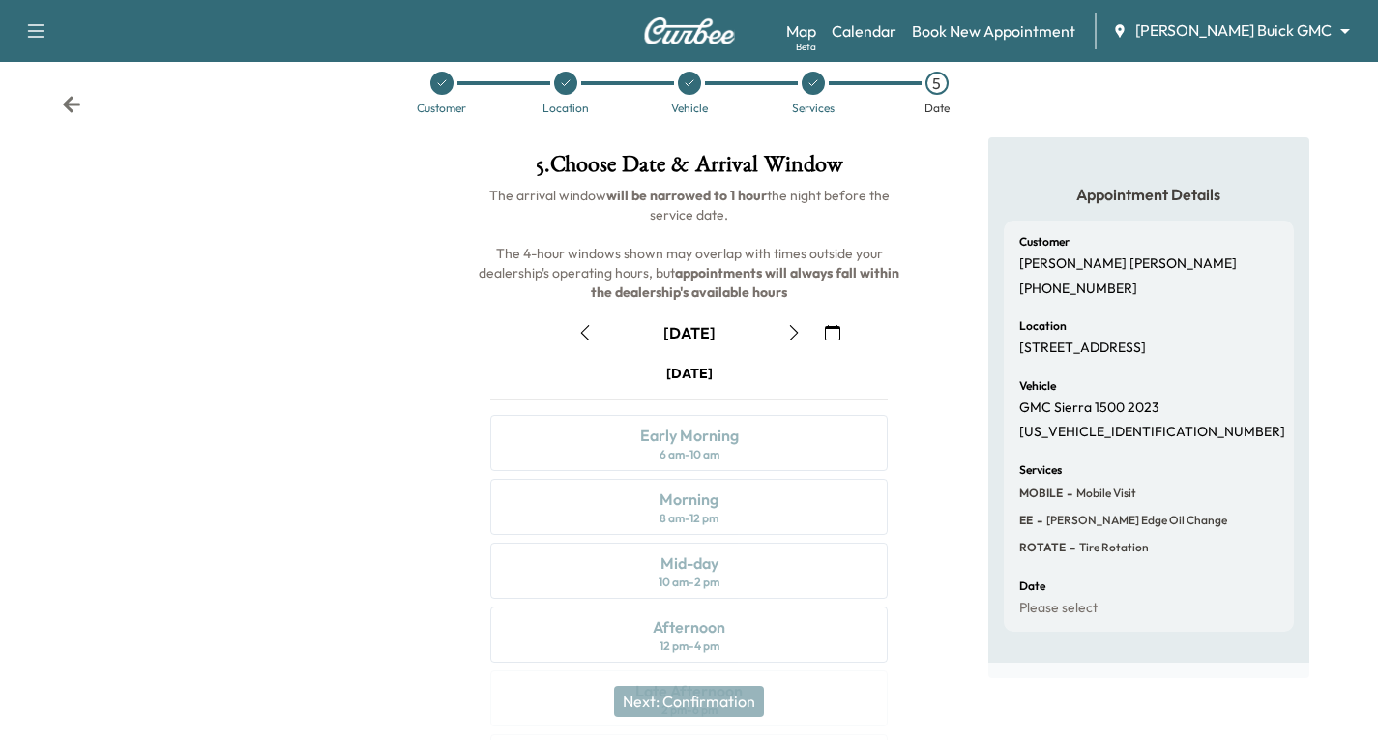
scroll to position [228, 0]
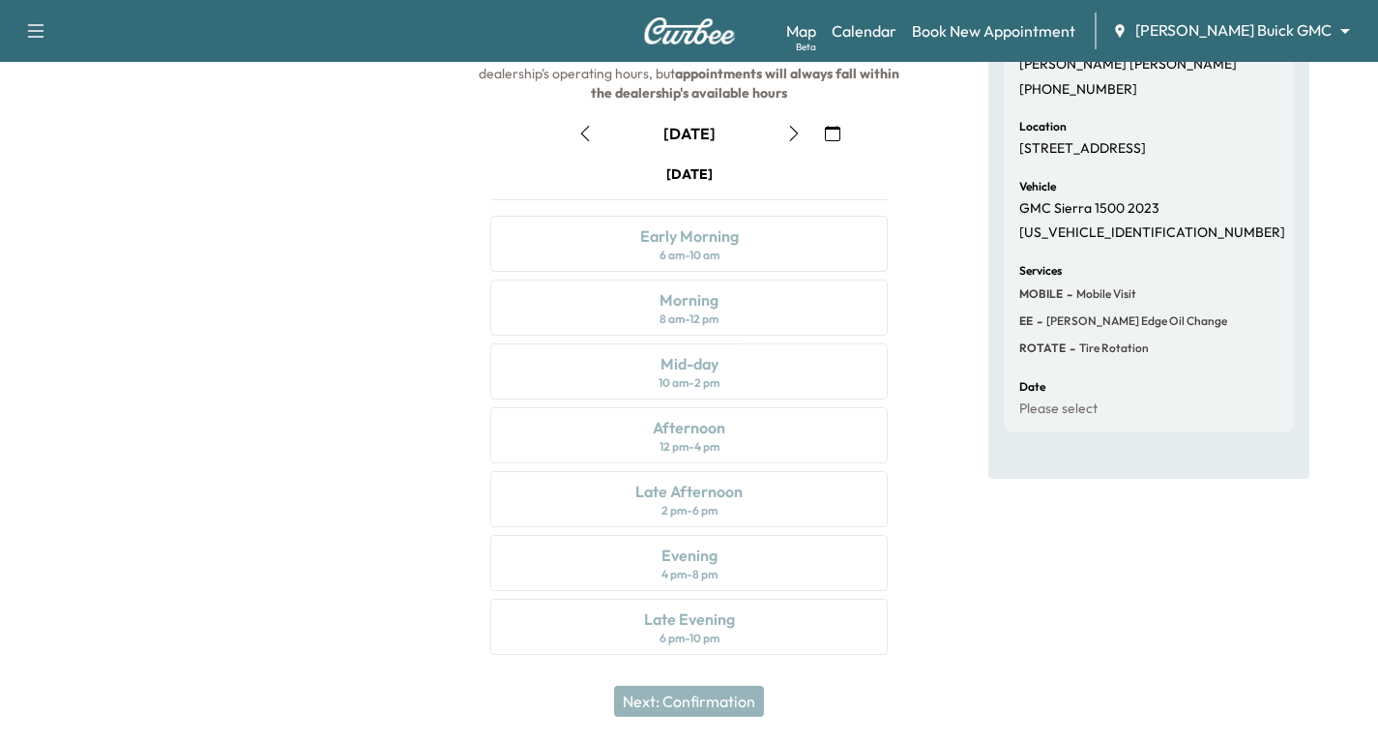
click at [833, 129] on icon "button" at bounding box center [832, 133] width 15 height 15
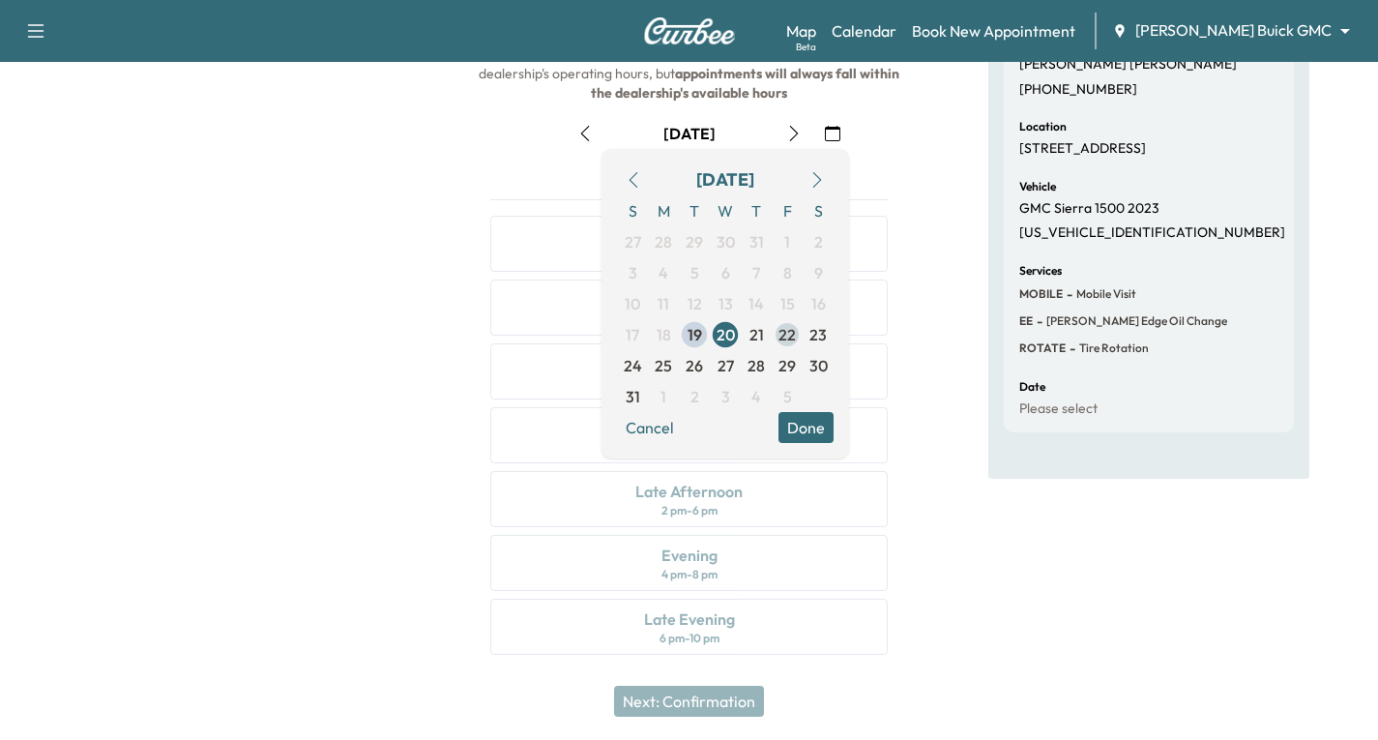
click at [785, 332] on span "22" at bounding box center [787, 334] width 17 height 23
click at [801, 425] on button "Done" at bounding box center [806, 427] width 55 height 31
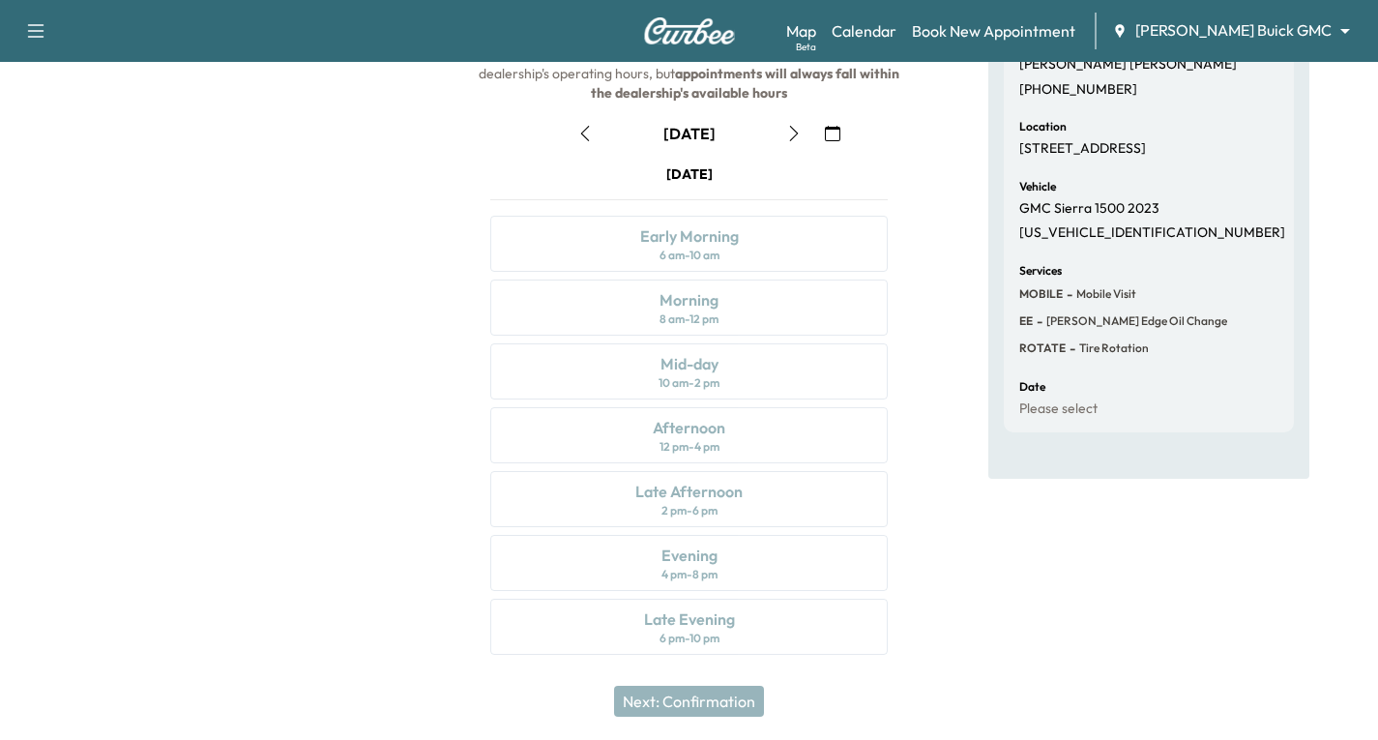
click at [582, 130] on icon "button" at bounding box center [584, 133] width 15 height 15
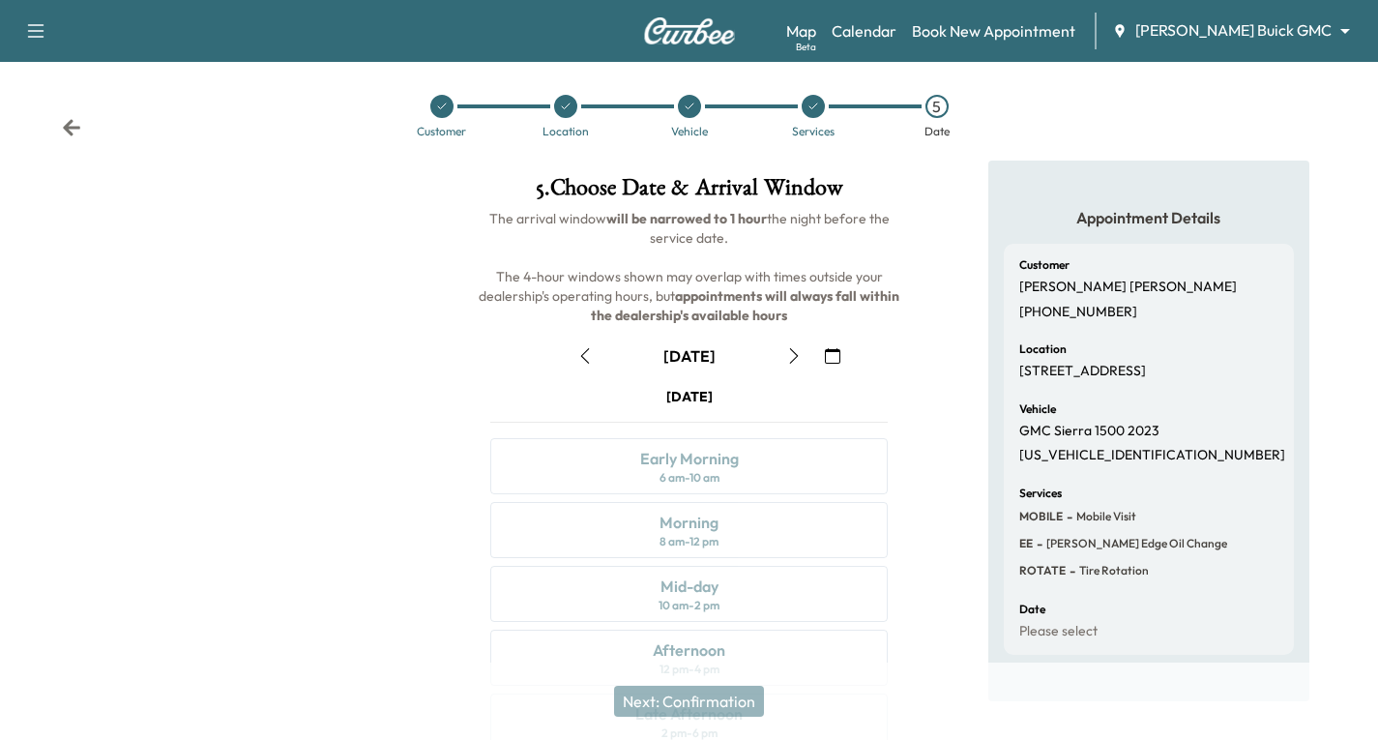
scroll to position [0, 0]
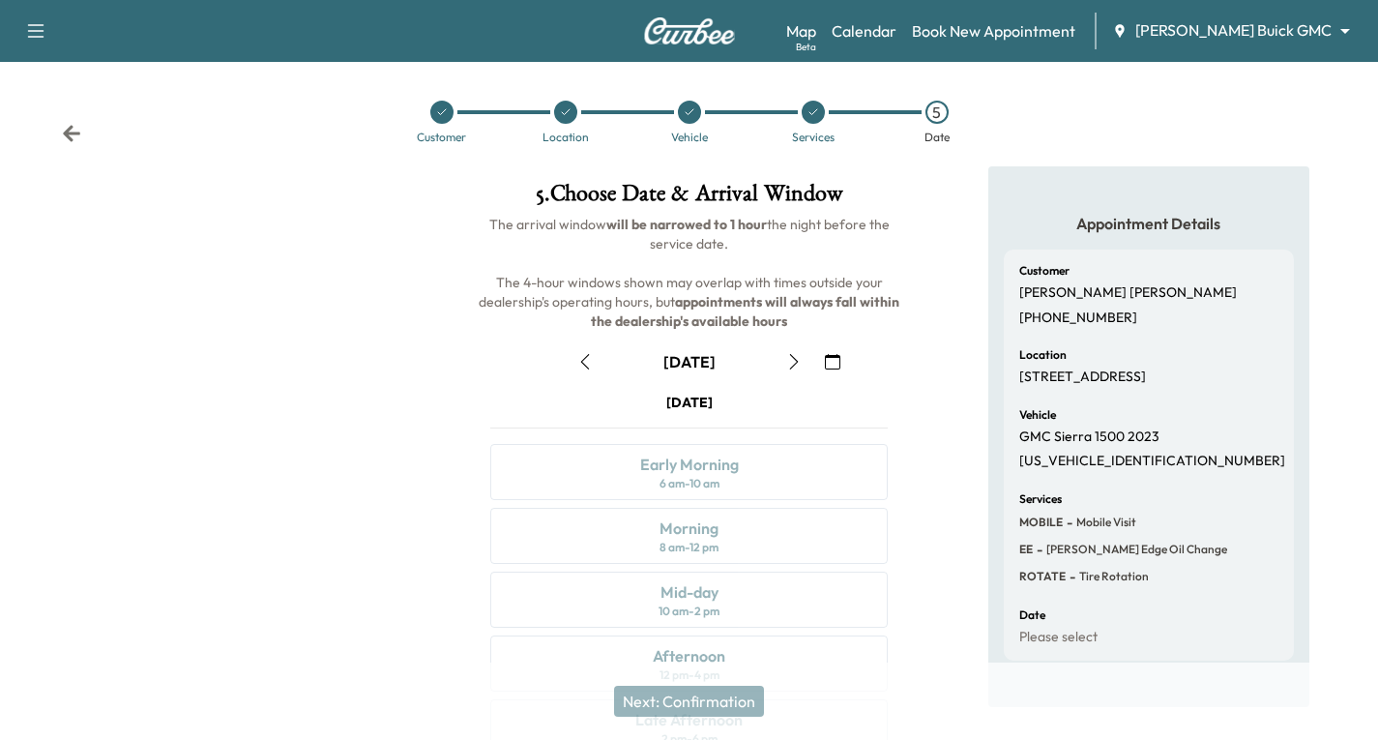
click at [69, 133] on icon at bounding box center [71, 133] width 17 height 16
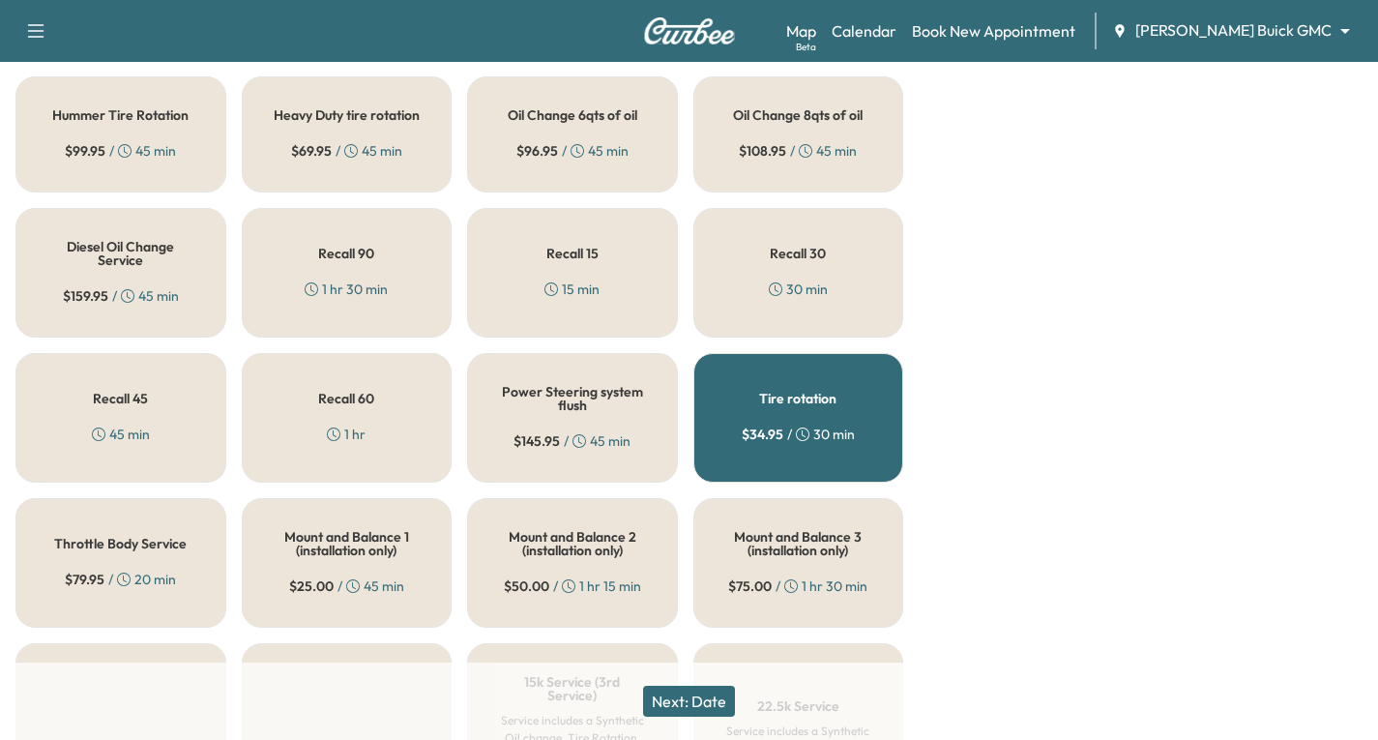
scroll to position [774, 0]
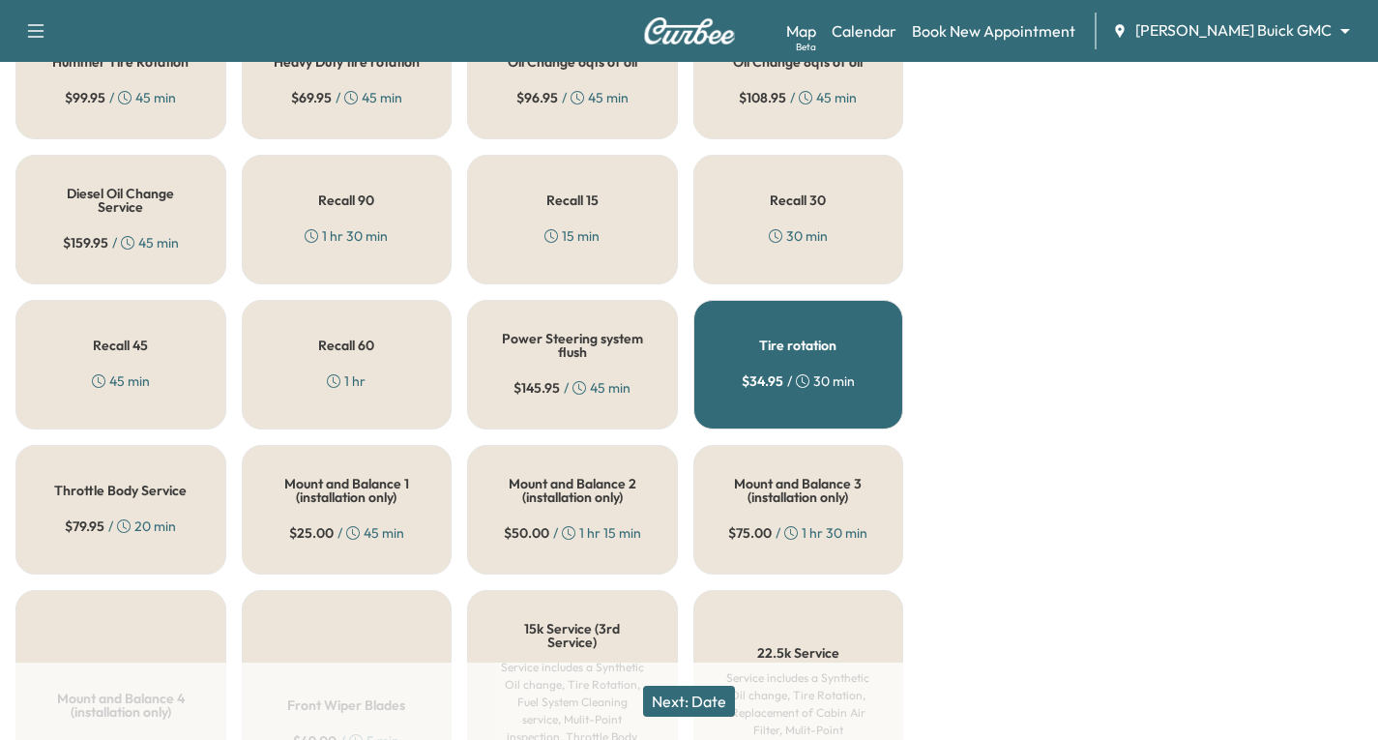
click at [758, 376] on div "Tire rotation $ 34.95 / 30 min" at bounding box center [798, 365] width 211 height 130
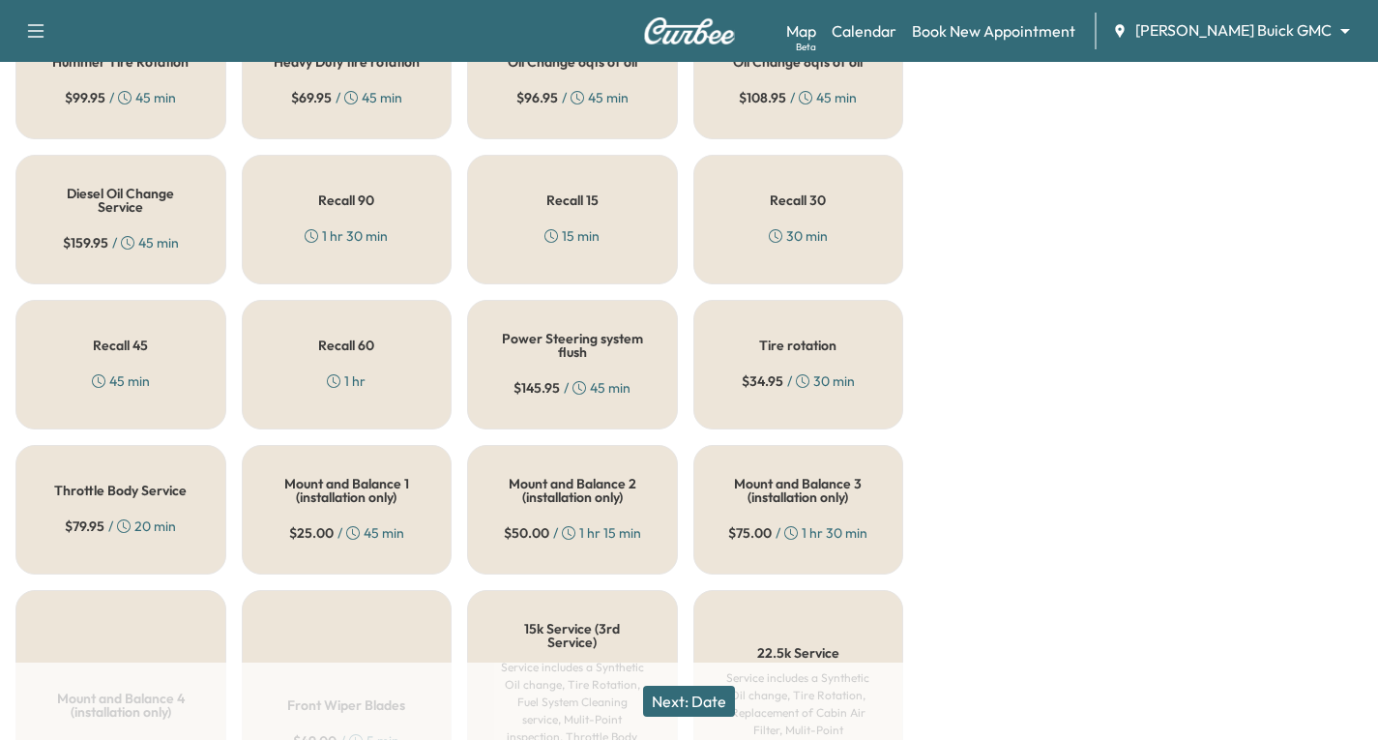
click at [704, 701] on button "Next: Date" at bounding box center [689, 701] width 92 height 31
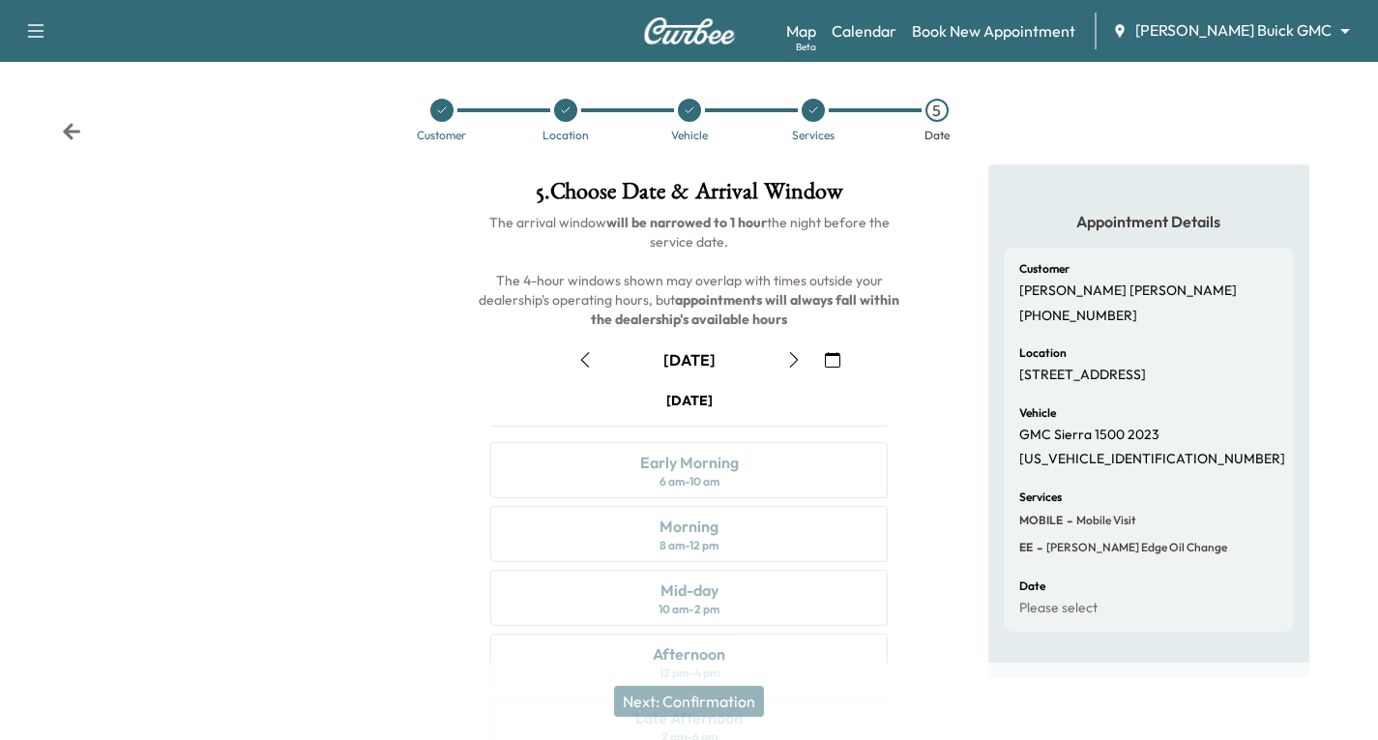
scroll to position [228, 0]
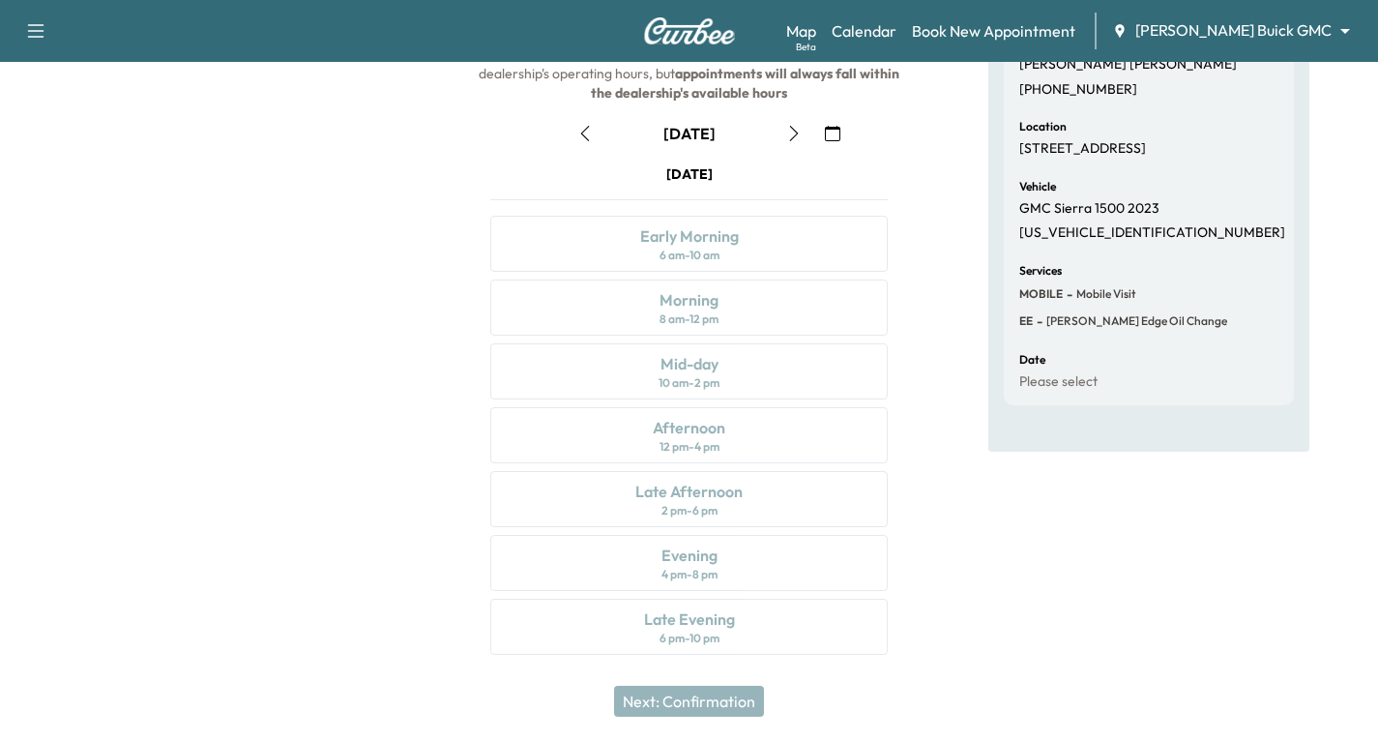
click at [831, 134] on icon "button" at bounding box center [832, 133] width 15 height 15
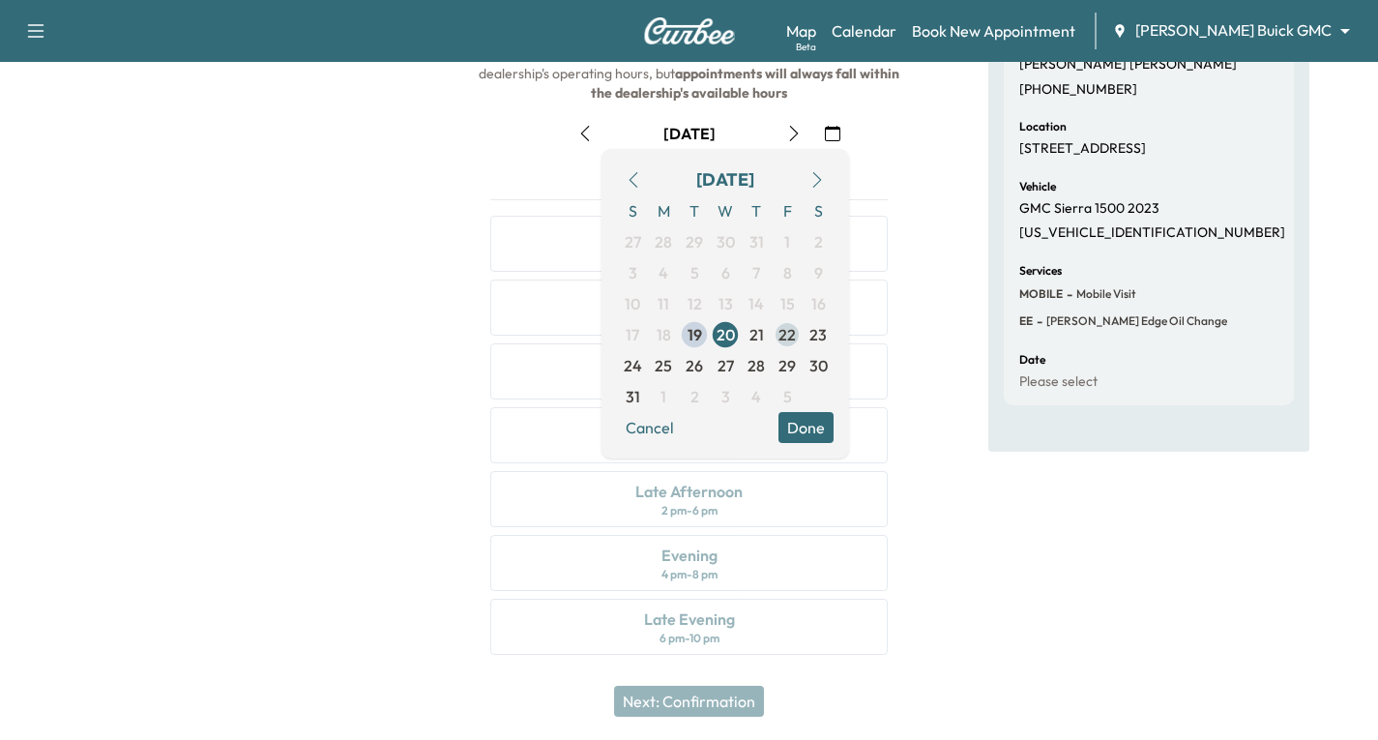
click at [786, 338] on span "22" at bounding box center [787, 334] width 17 height 23
click at [810, 434] on button "Done" at bounding box center [806, 427] width 55 height 31
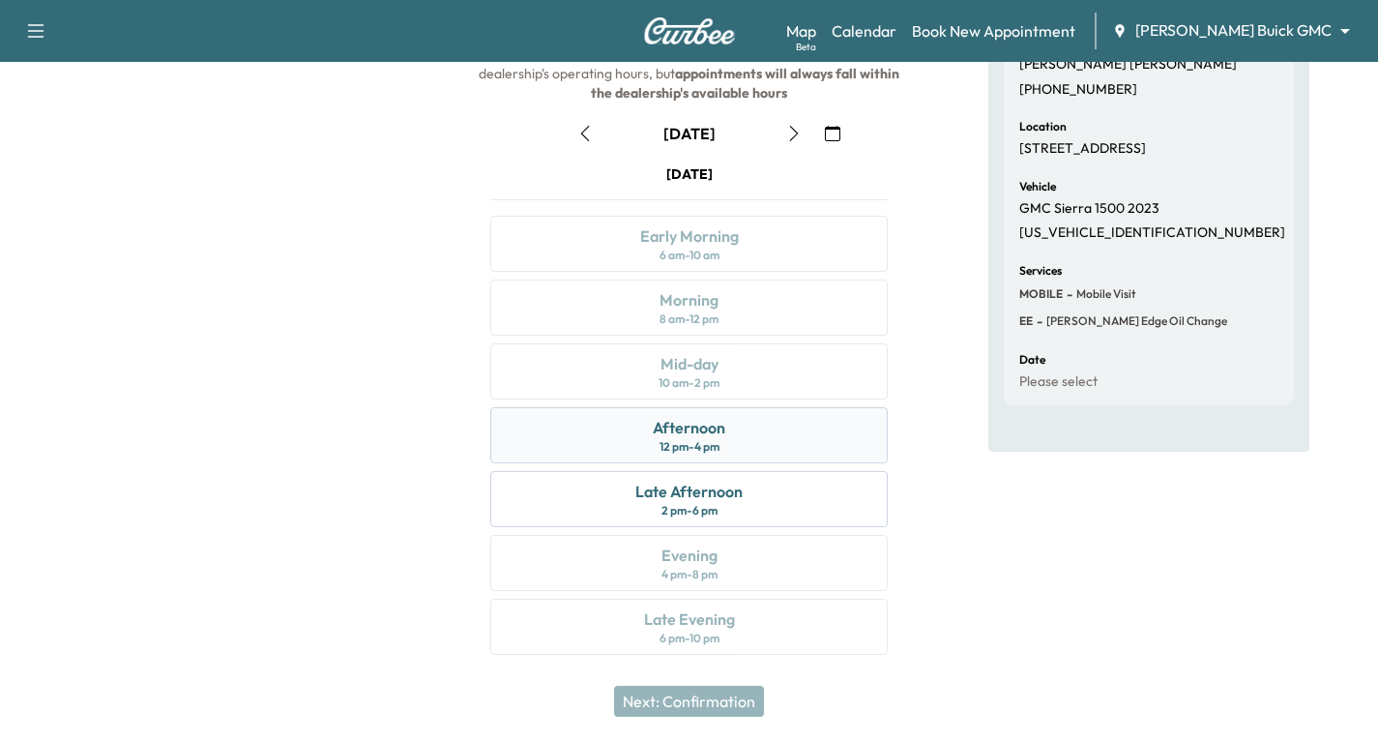
click at [744, 426] on div "Afternoon 12 pm - 4 pm" at bounding box center [689, 435] width 398 height 56
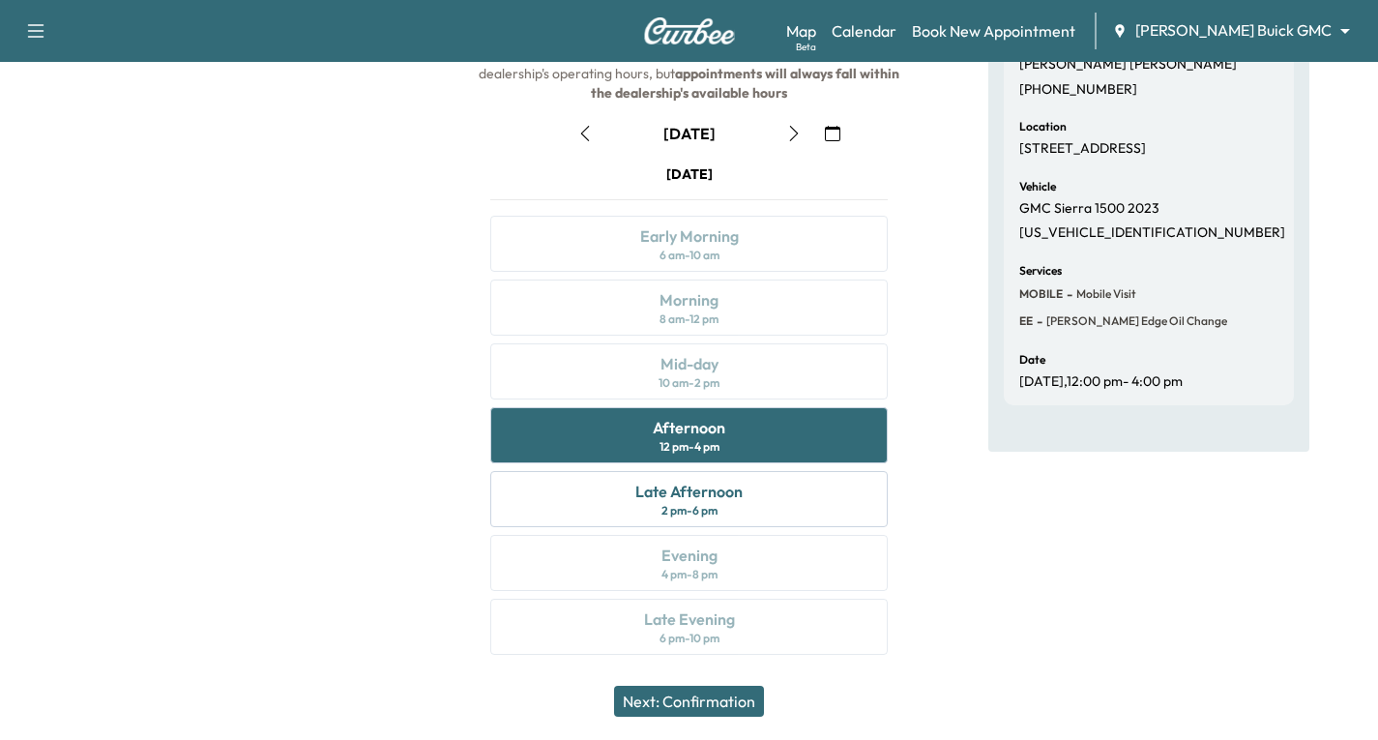
click at [716, 701] on button "Next: Confirmation" at bounding box center [689, 701] width 150 height 31
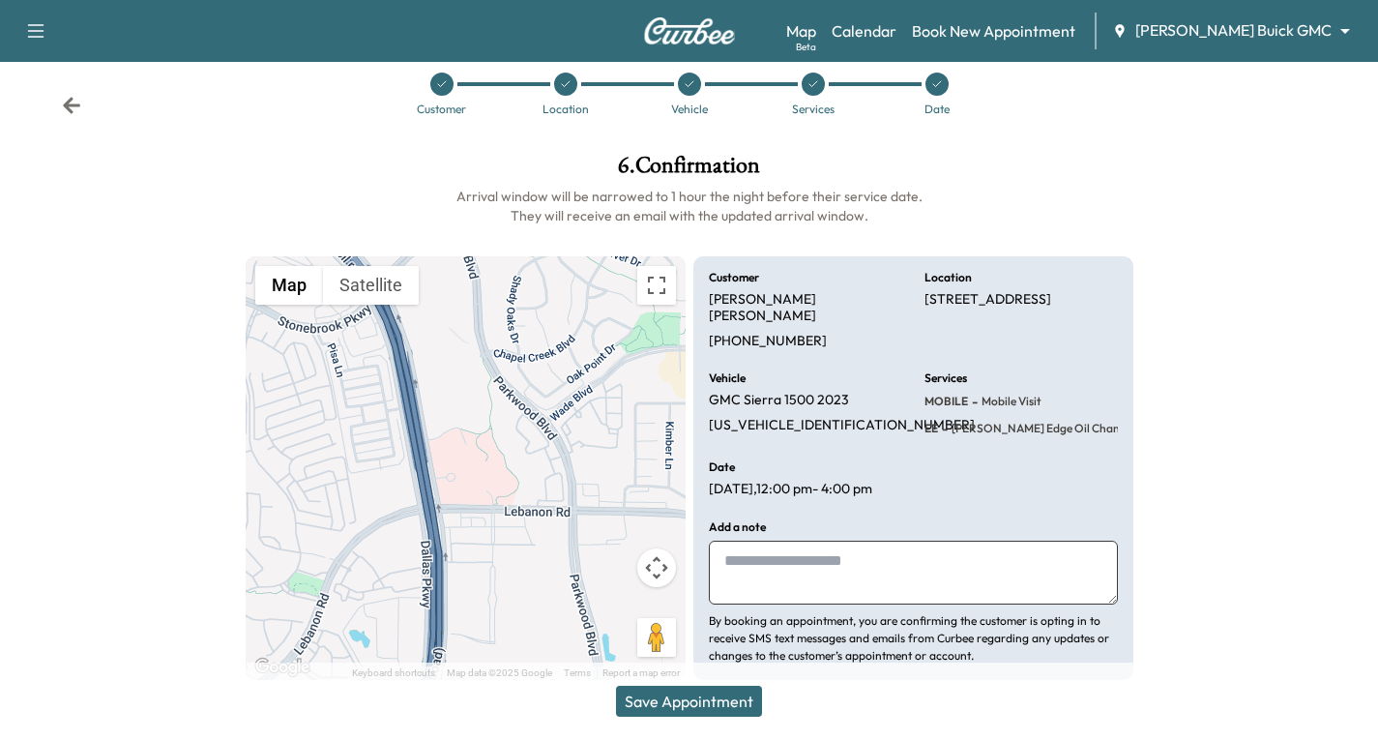
click at [679, 698] on button "Save Appointment" at bounding box center [689, 701] width 146 height 31
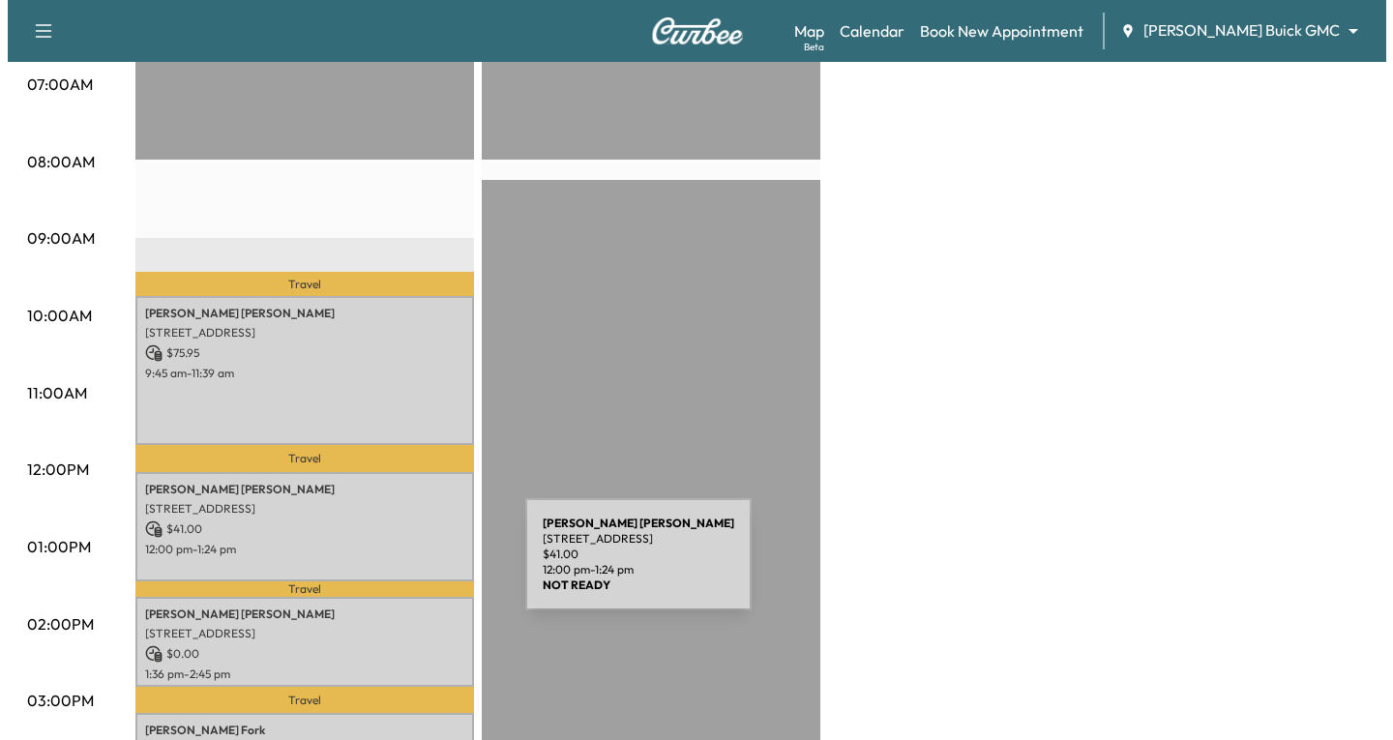
scroll to position [484, 0]
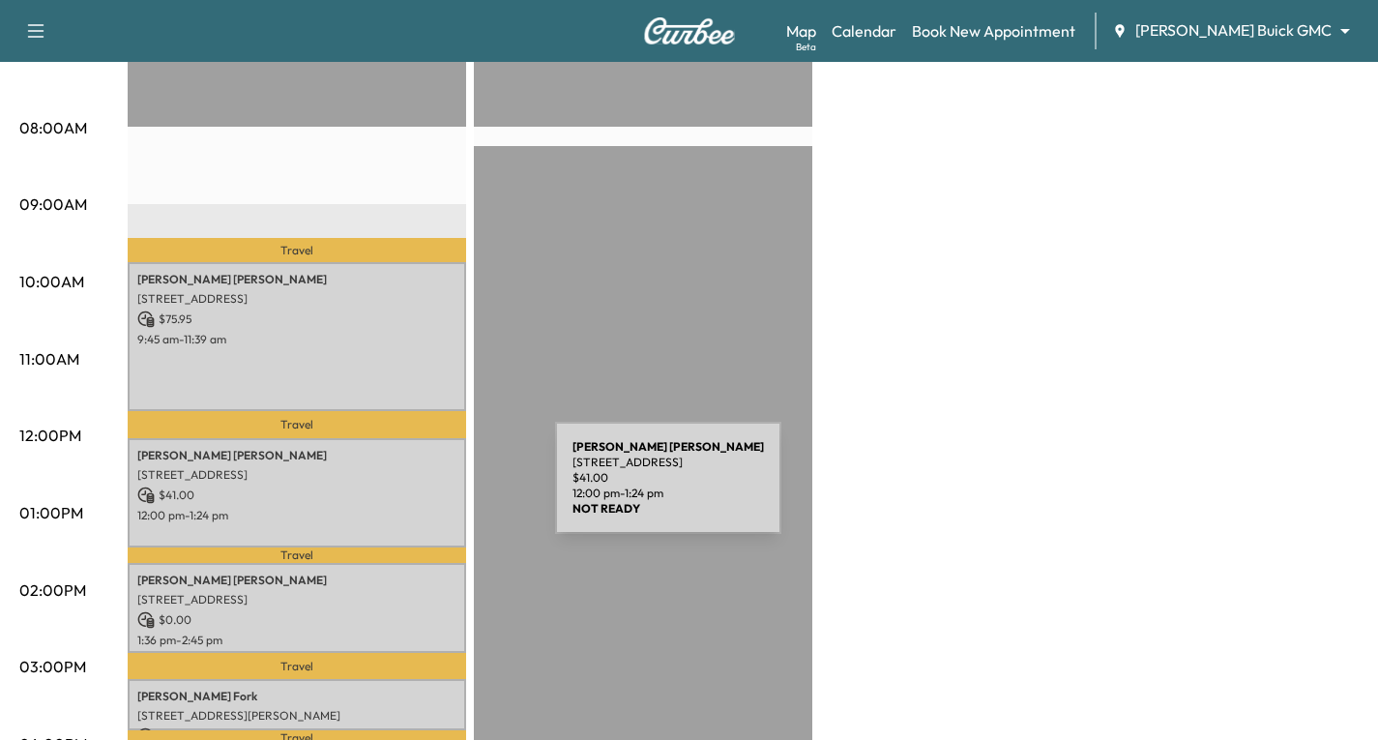
drag, startPoint x: 410, startPoint y: 489, endPoint x: 449, endPoint y: 505, distance: 41.7
click at [449, 508] on p "12:00 pm - 1:24 pm" at bounding box center [296, 515] width 319 height 15
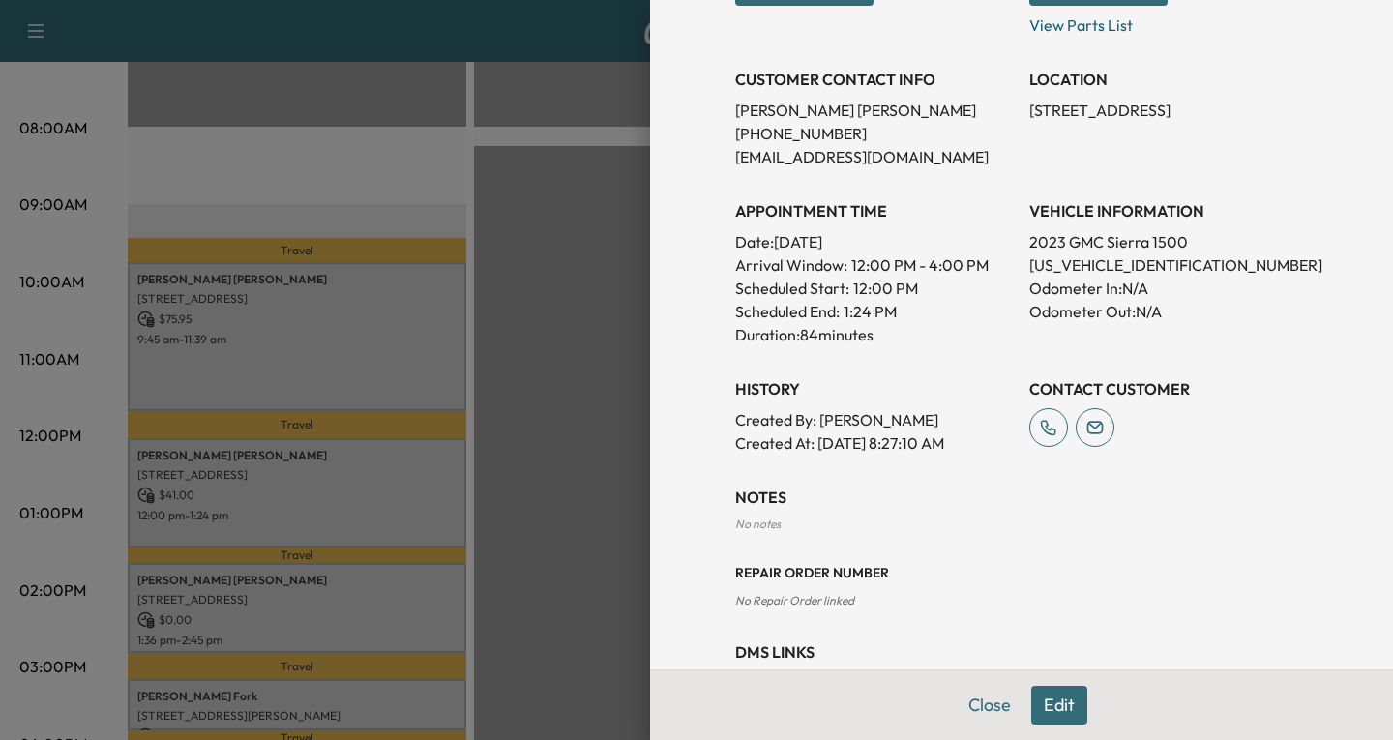
scroll to position [347, 0]
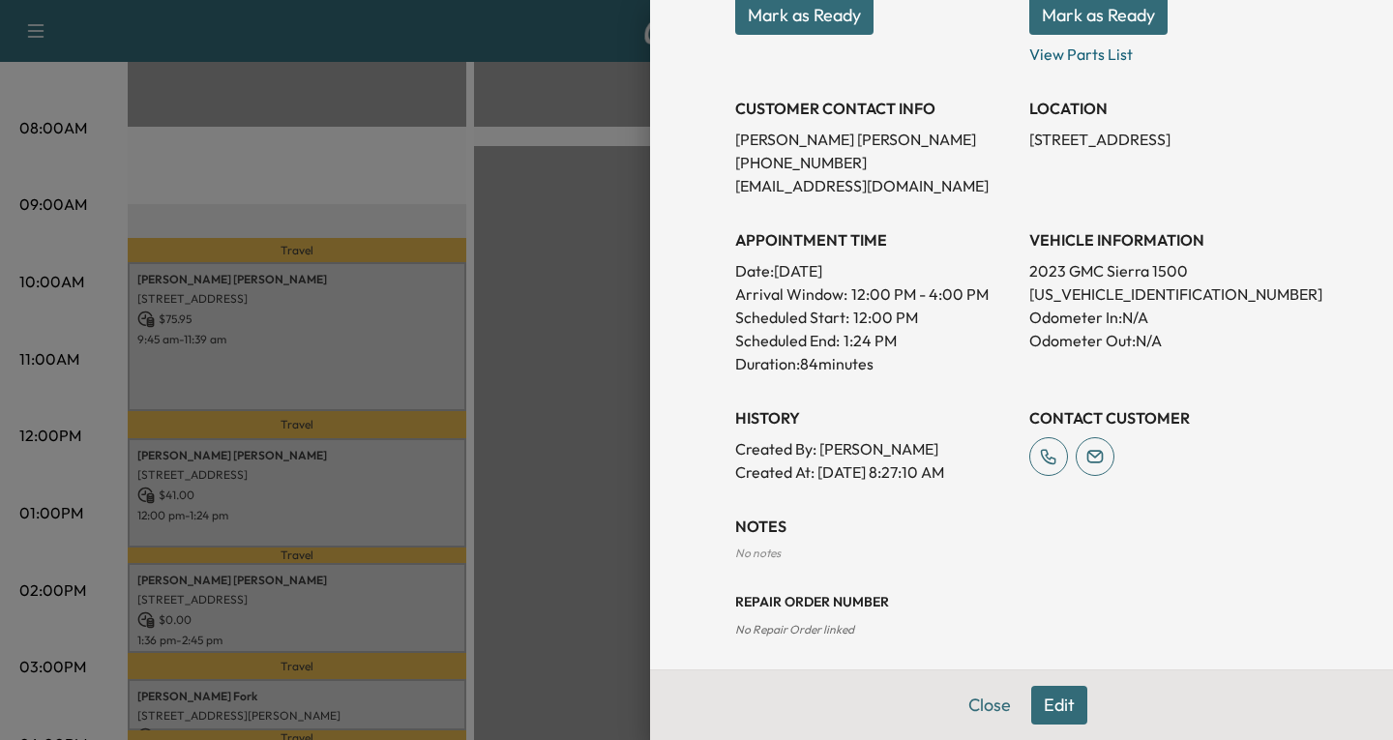
click at [1045, 706] on button "Edit" at bounding box center [1059, 705] width 56 height 39
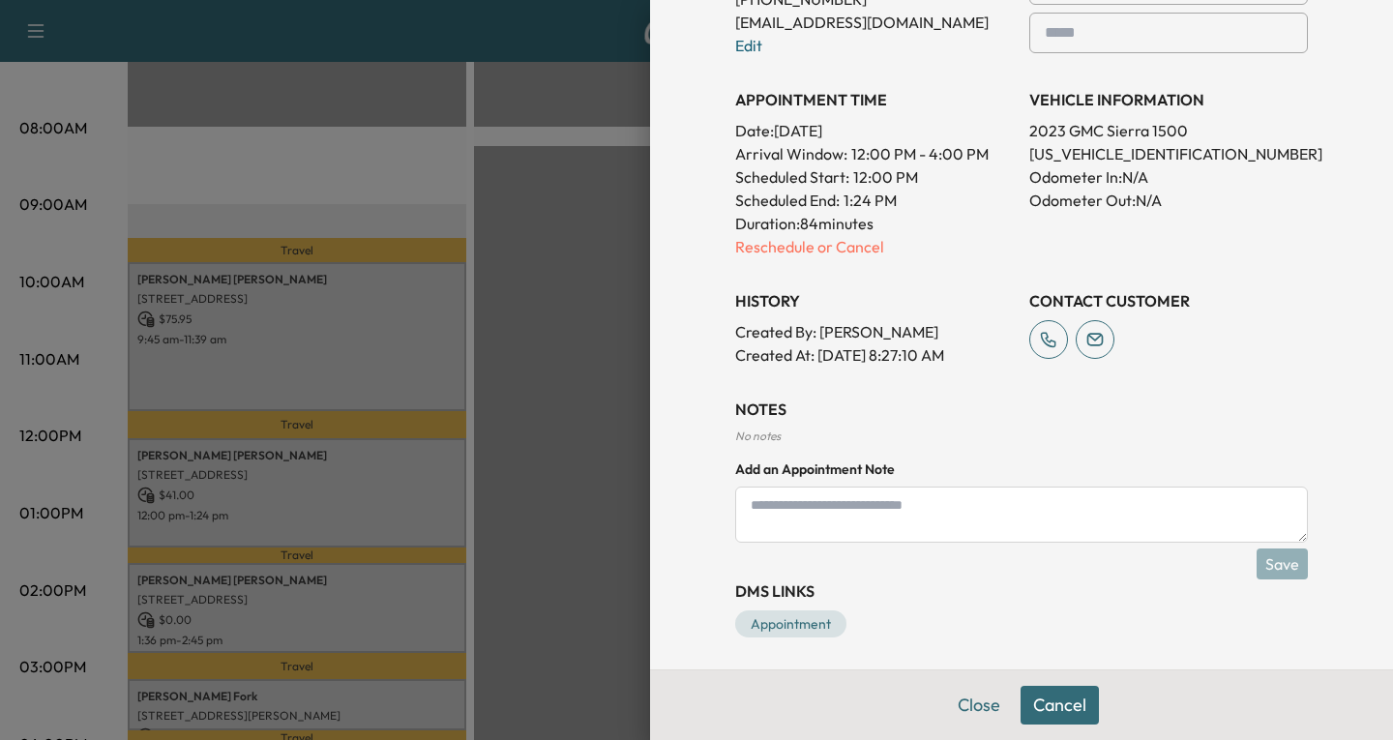
scroll to position [558, 0]
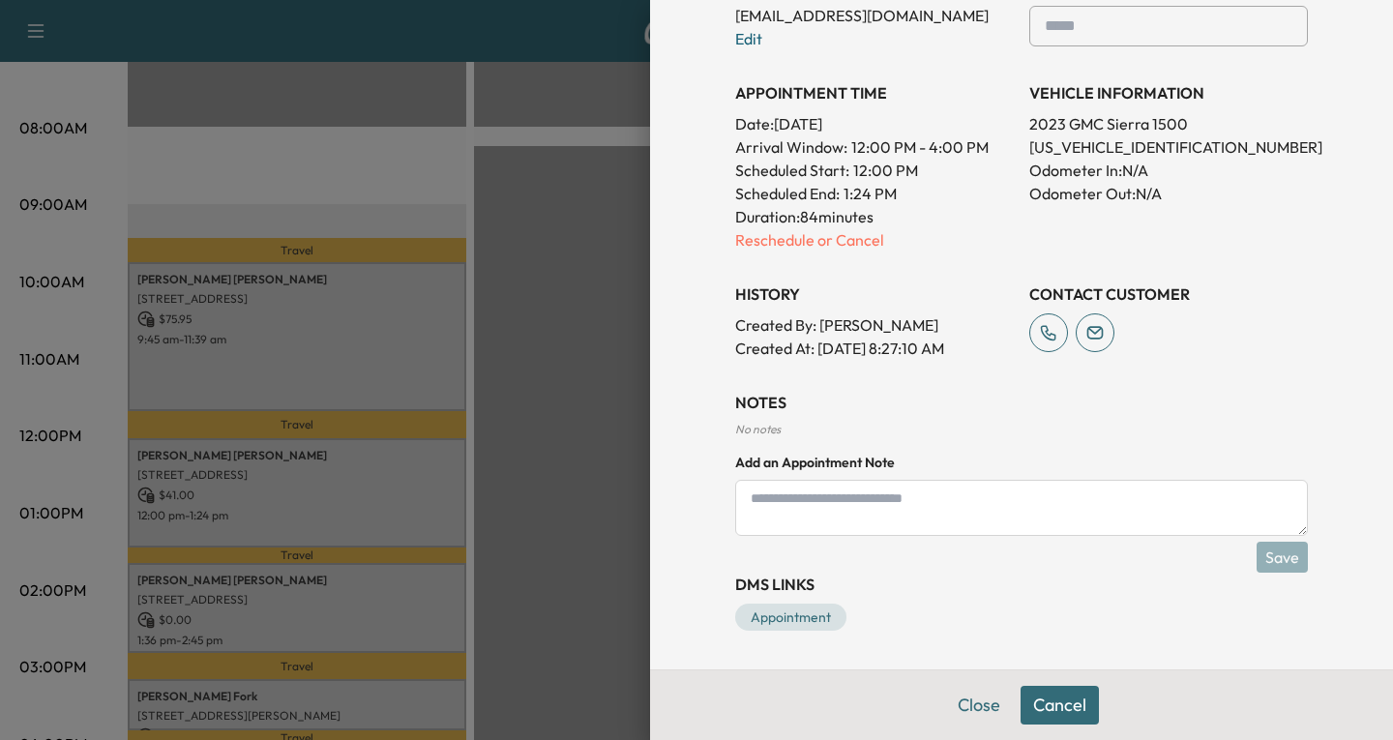
click at [746, 506] on textarea at bounding box center [1021, 508] width 573 height 56
type textarea "*"
type textarea "**********"
click at [1277, 555] on button "Save" at bounding box center [1281, 557] width 51 height 31
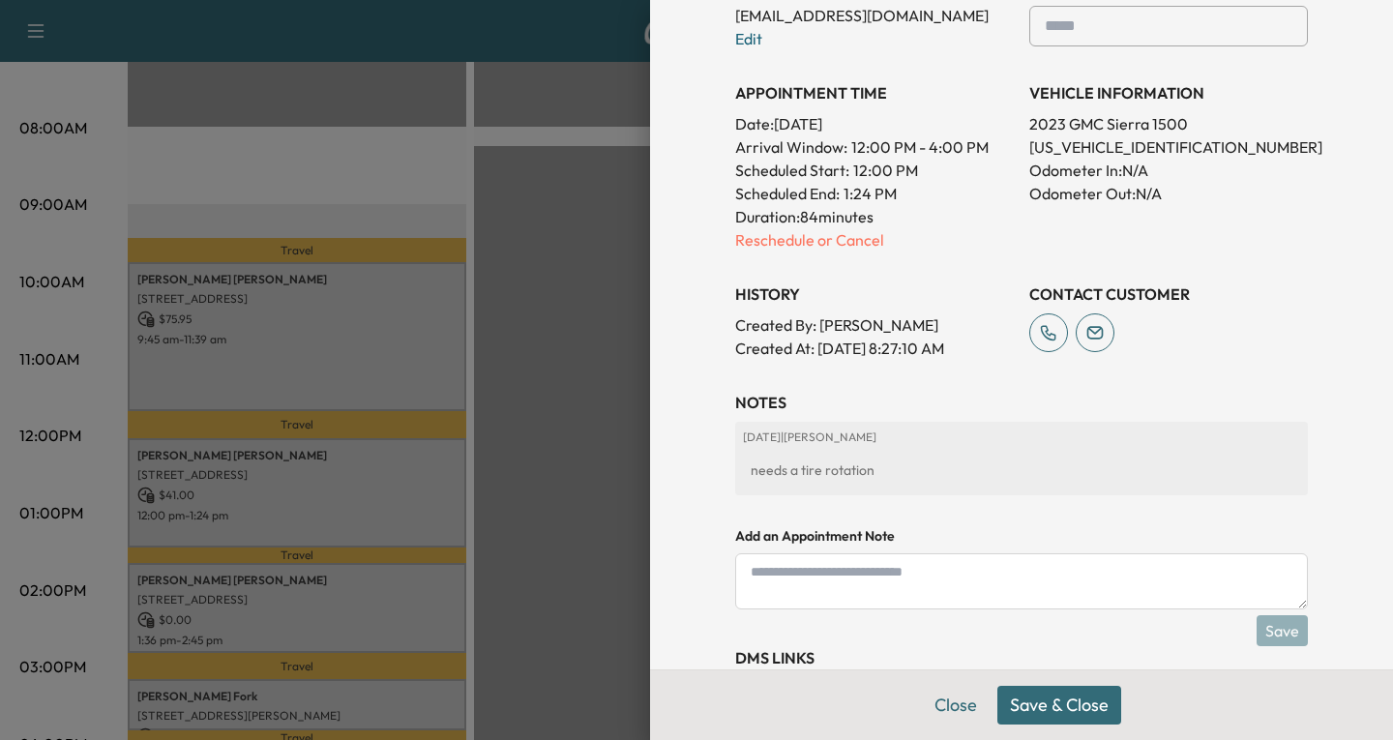
click at [1053, 703] on button "Save & Close" at bounding box center [1059, 705] width 124 height 39
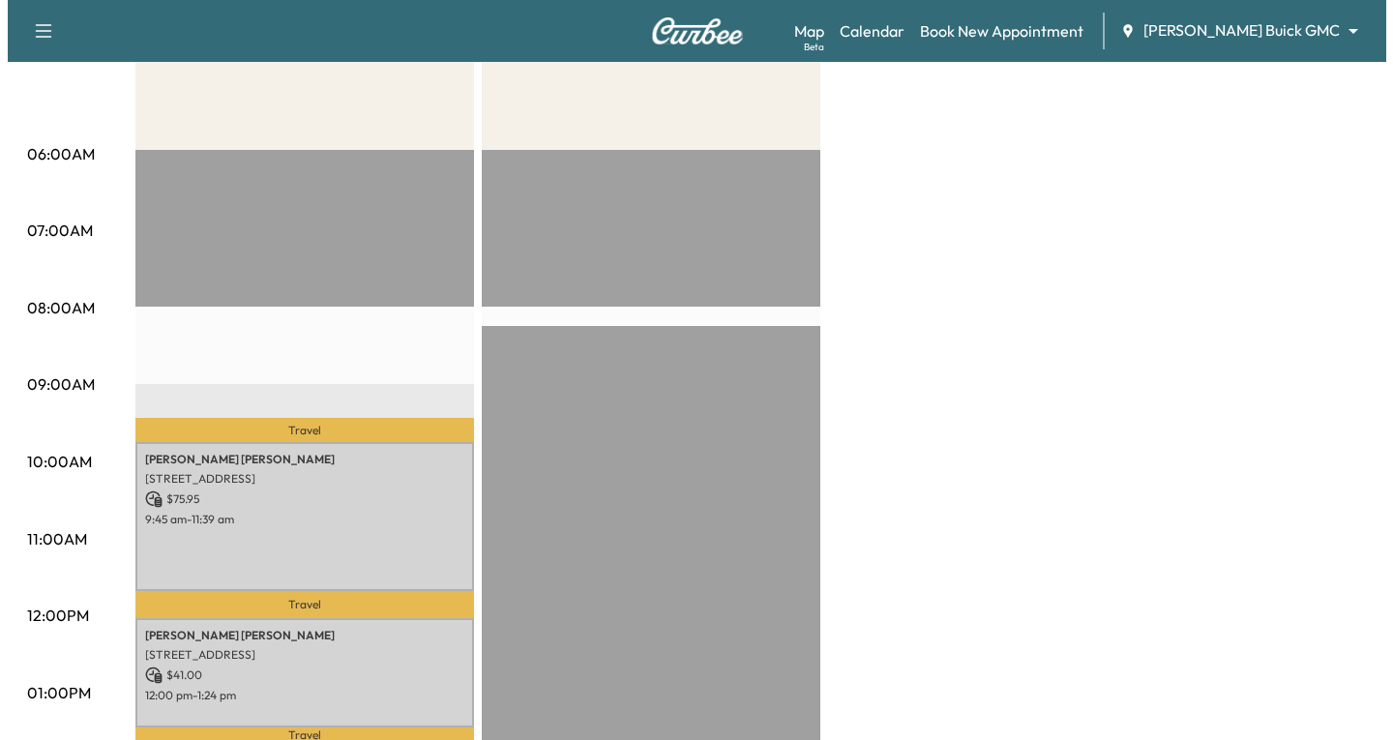
scroll to position [484, 0]
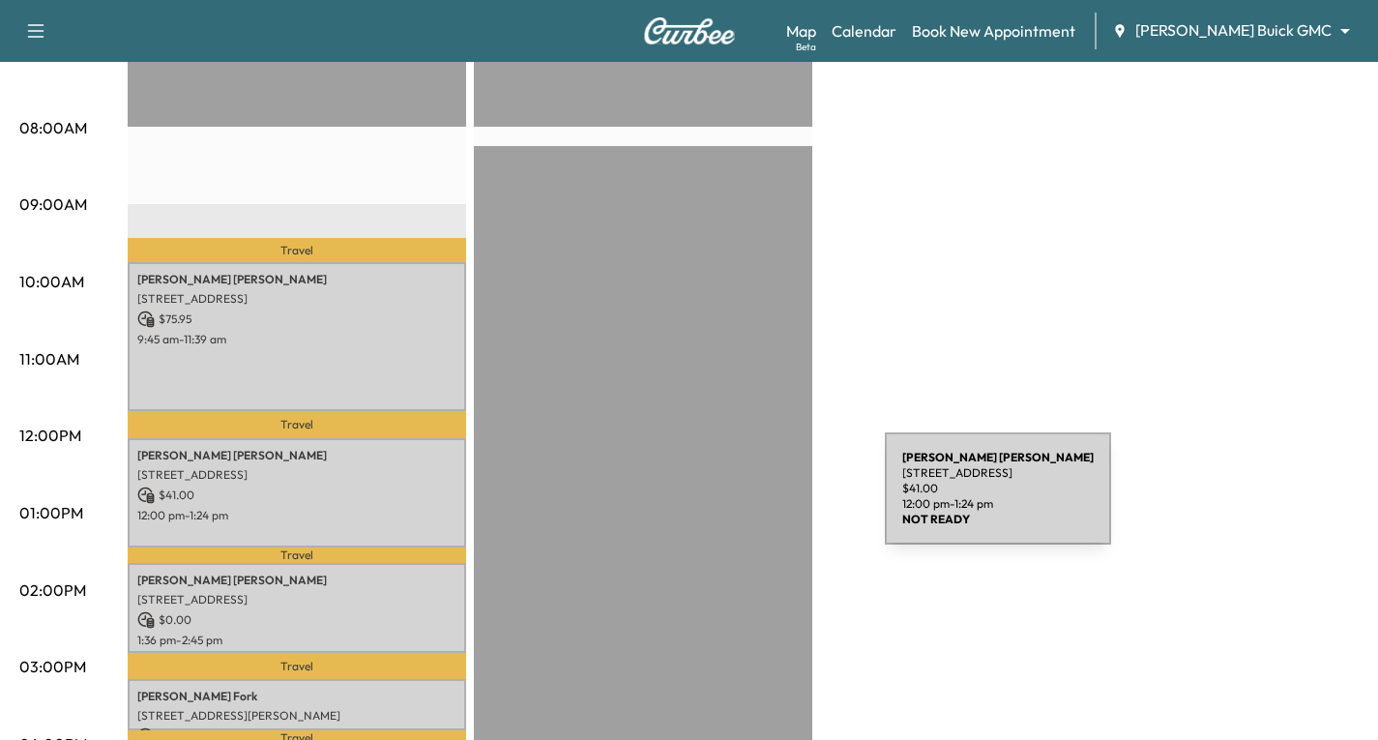
drag, startPoint x: 445, startPoint y: 494, endPoint x: 740, endPoint y: 500, distance: 295.0
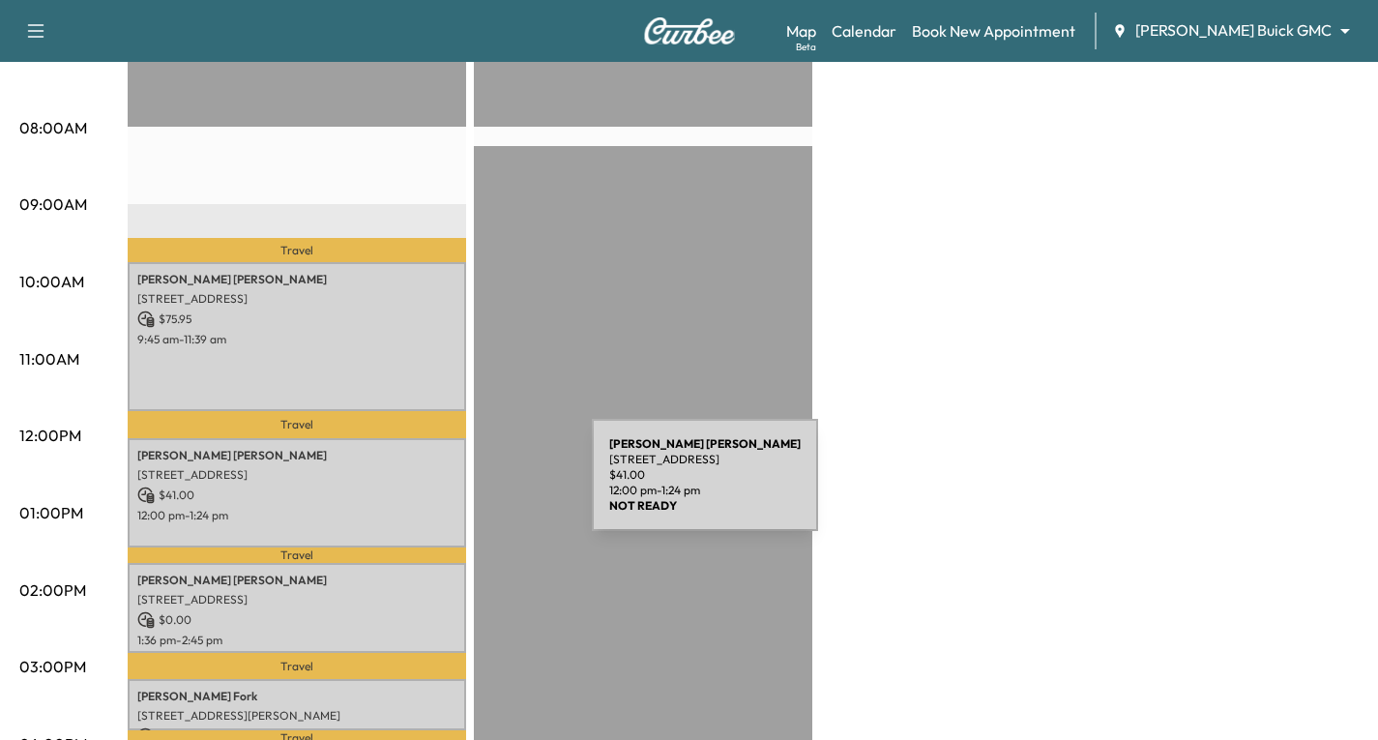
click at [447, 486] on p "$ 41.00" at bounding box center [296, 494] width 319 height 17
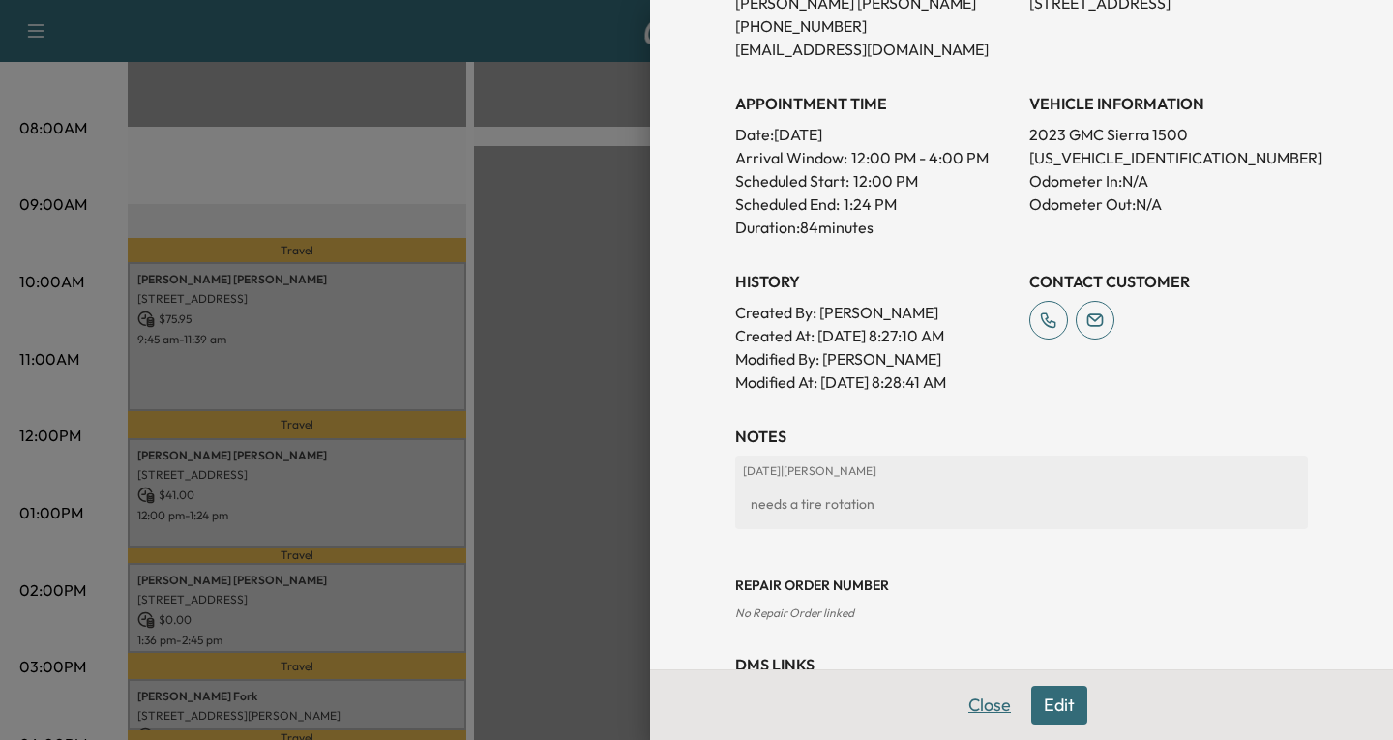
click at [982, 709] on button "Close" at bounding box center [990, 705] width 68 height 39
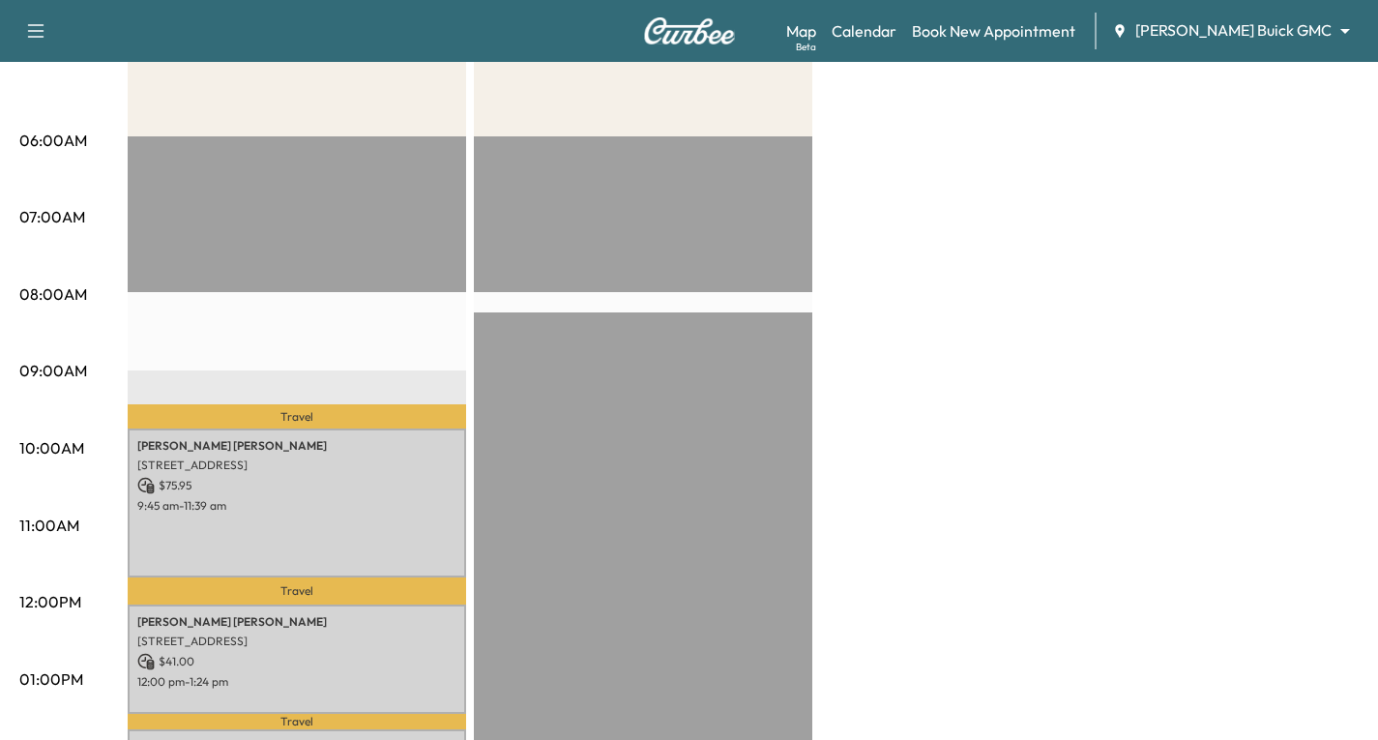
scroll to position [290, 0]
